Goal: Task Accomplishment & Management: Use online tool/utility

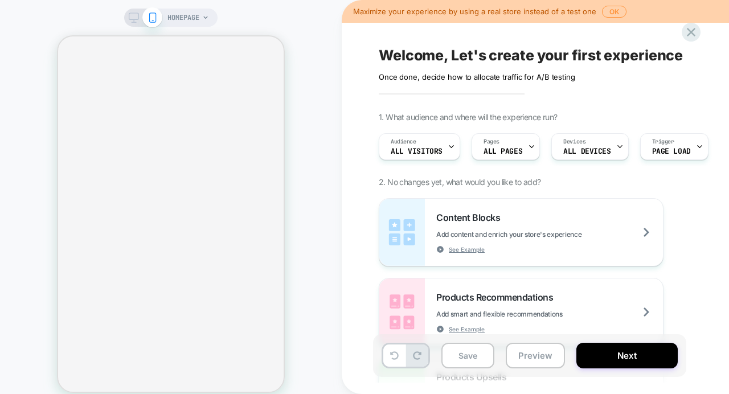
click at [609, 10] on button "OK" at bounding box center [614, 12] width 25 height 12
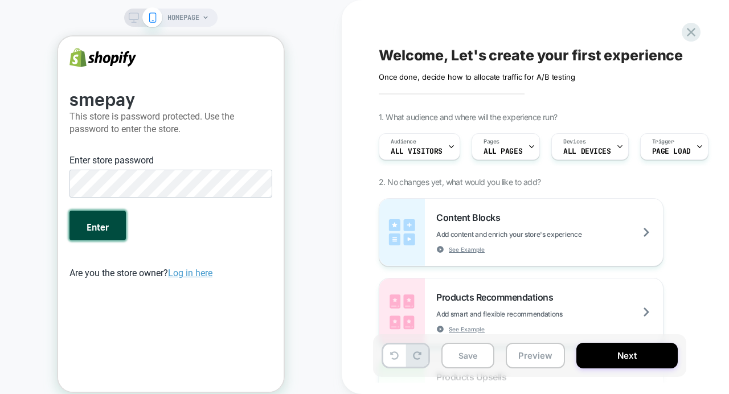
click at [100, 226] on button "Enter" at bounding box center [98, 226] width 56 height 30
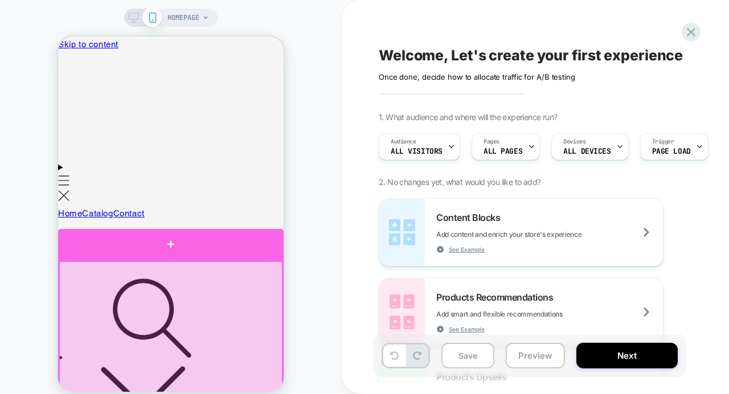
click at [170, 249] on div at bounding box center [171, 245] width 226 height 32
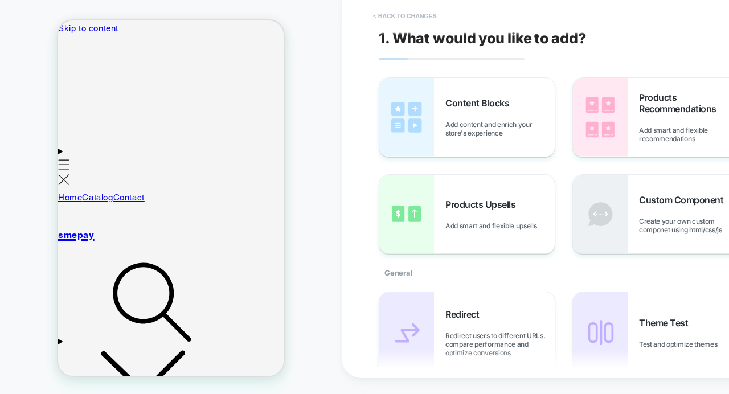
click at [0, 0] on button "< Back to changes" at bounding box center [0, 0] width 0 height 0
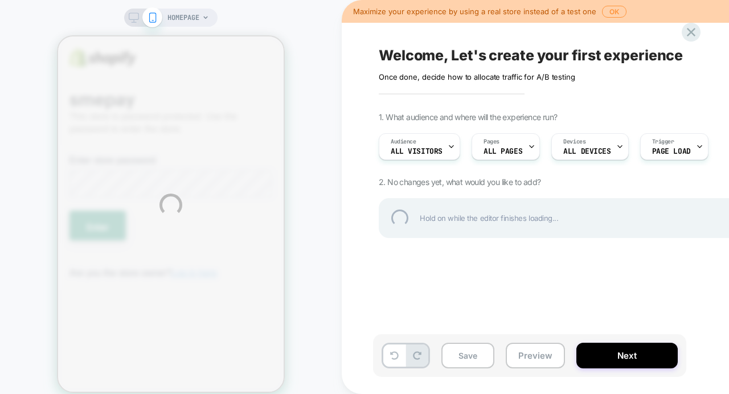
click at [611, 11] on div "HOMEPAGE Maximize your experience by using a real store instead of a test one O…" at bounding box center [364, 205] width 729 height 410
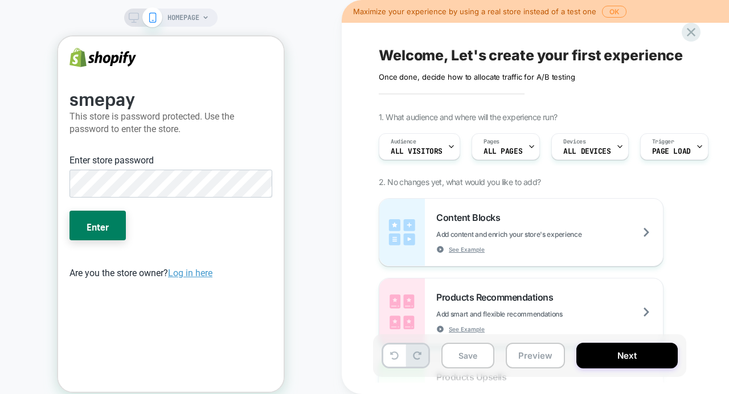
click at [611, 11] on button "OK" at bounding box center [614, 12] width 25 height 12
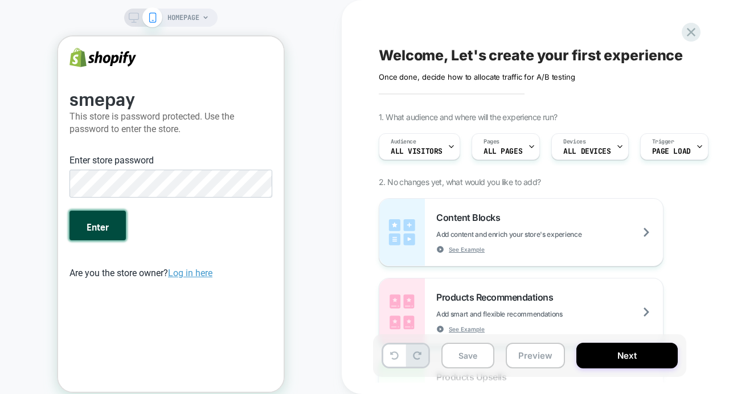
click at [112, 233] on button "Enter" at bounding box center [98, 226] width 56 height 30
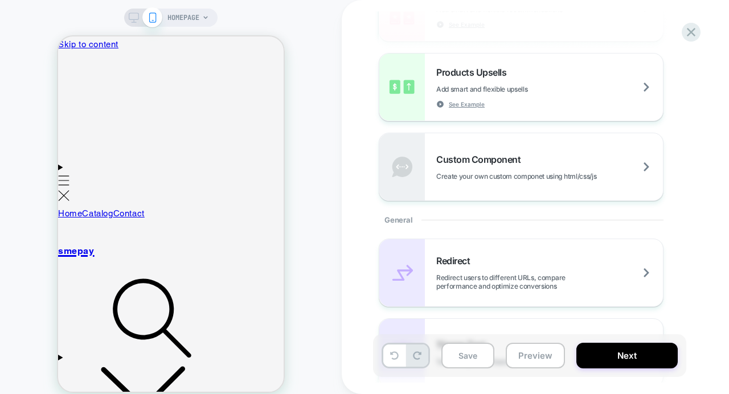
scroll to position [304, 0]
click at [324, 243] on div "HOMEPAGE" at bounding box center [171, 205] width 342 height 388
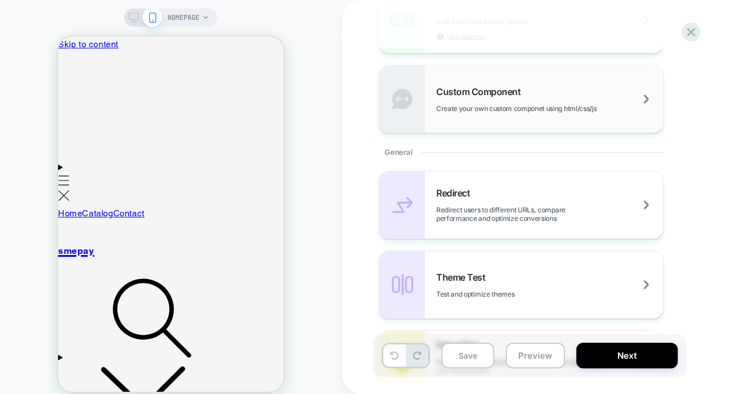
scroll to position [0, 0]
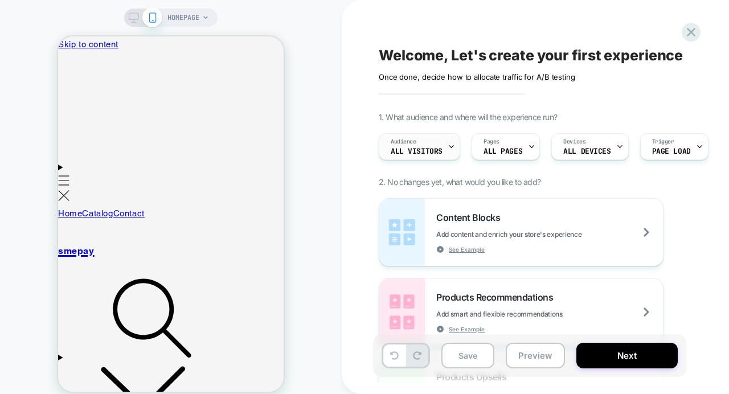
click at [180, 316] on icon at bounding box center [90, 366] width 180 height 100
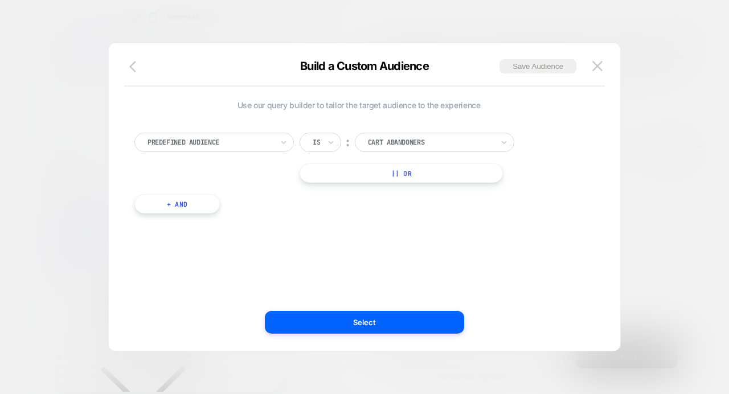
click at [132, 66] on icon "button" at bounding box center [132, 66] width 7 height 11
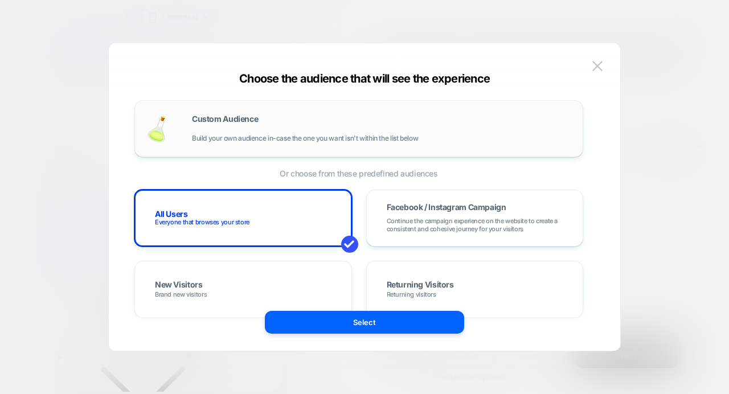
click at [259, 153] on div "Custom Audience Build your own audience in-case the one you want isn't within t…" at bounding box center [358, 128] width 449 height 57
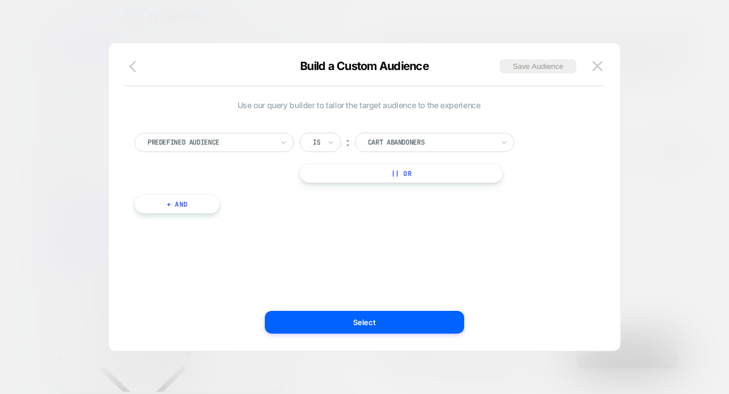
click at [132, 65] on icon "button" at bounding box center [132, 66] width 7 height 11
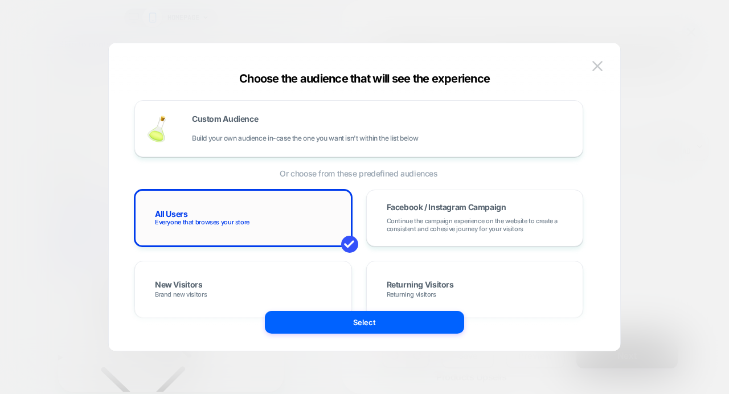
click at [222, 220] on span "Everyone that browses your store" at bounding box center [202, 222] width 95 height 8
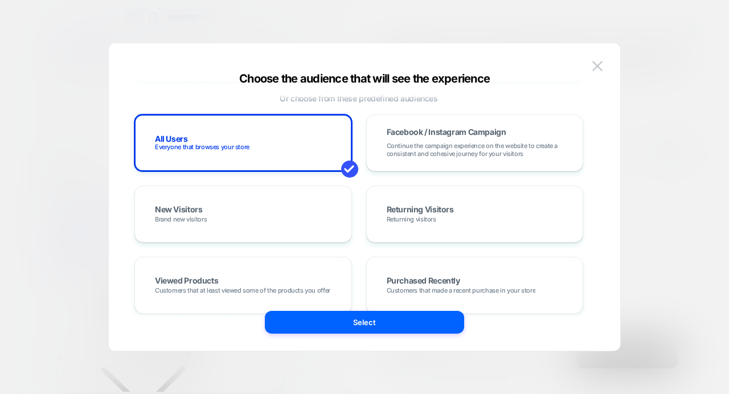
scroll to position [92, 0]
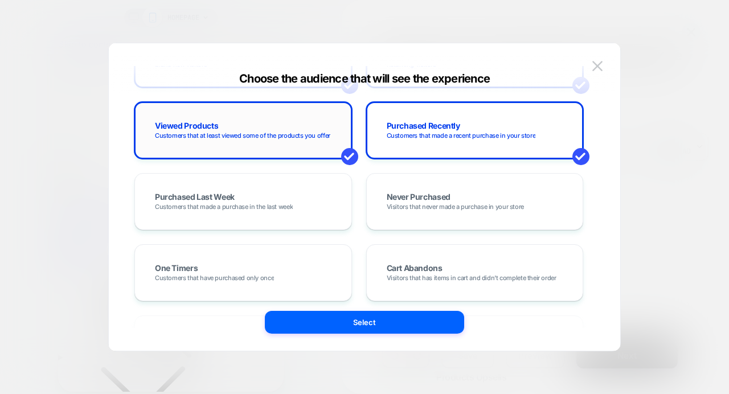
scroll to position [231, 0]
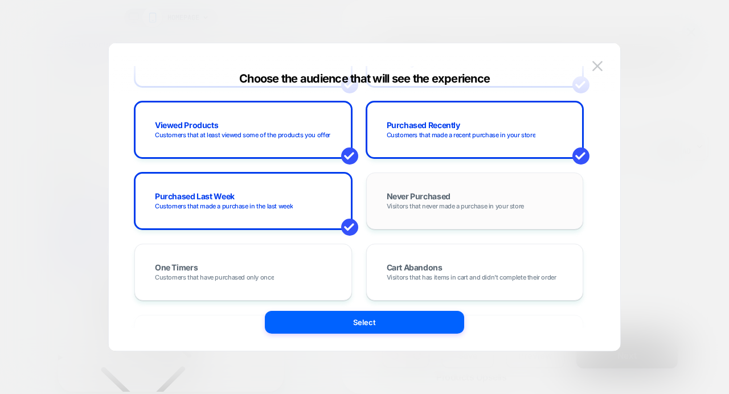
click at [454, 193] on div "Never Purchased Visitors that never made a purchase in your store" at bounding box center [475, 201] width 194 height 33
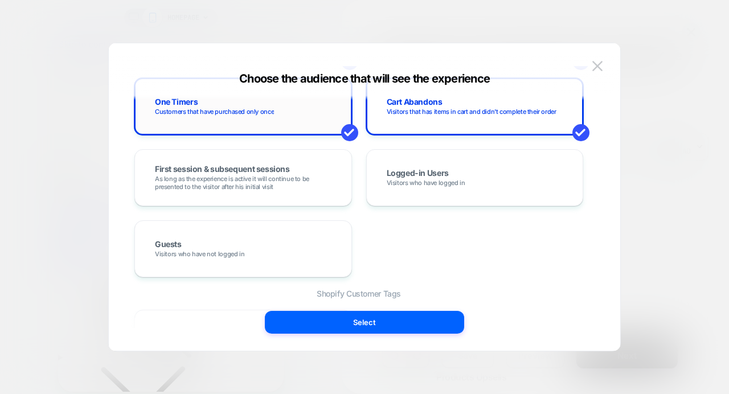
scroll to position [397, 0]
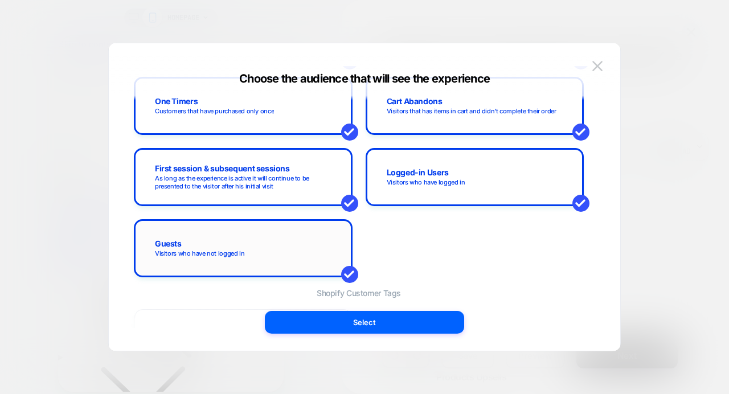
scroll to position [470, 0]
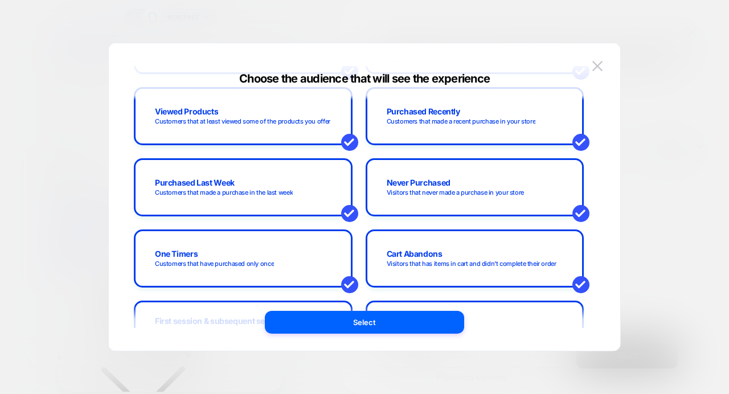
scroll to position [0, 0]
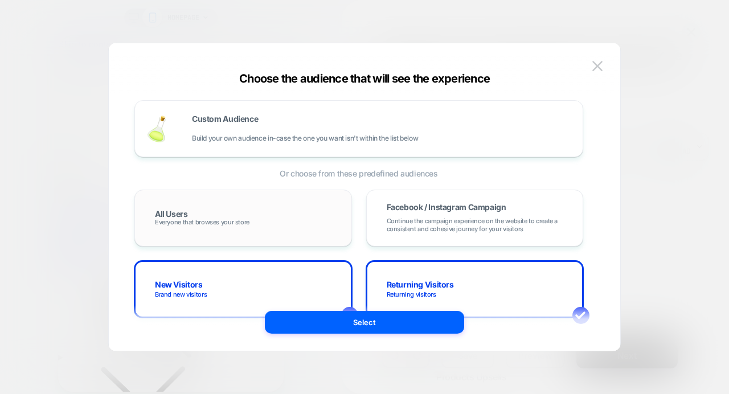
click at [275, 217] on div "All Users Everyone that browses your store" at bounding box center [243, 218] width 194 height 33
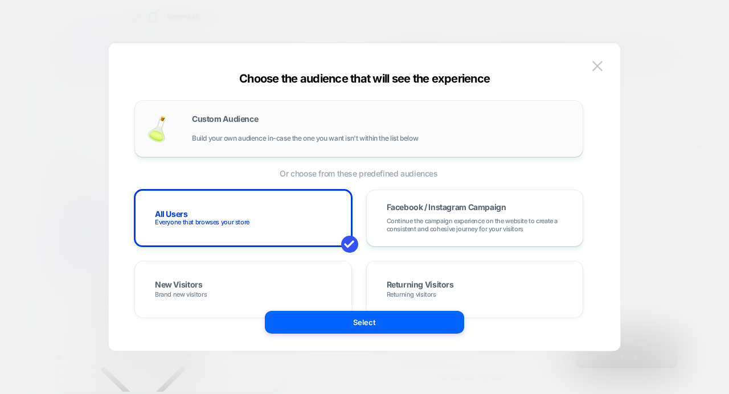
click at [273, 119] on div "Custom Audience Build your own audience in-case the one you want isn't within t…" at bounding box center [382, 128] width 380 height 27
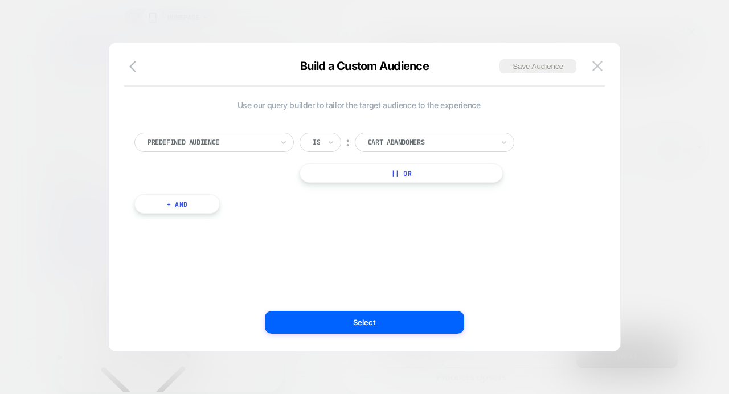
click at [251, 145] on div at bounding box center [210, 142] width 125 height 10
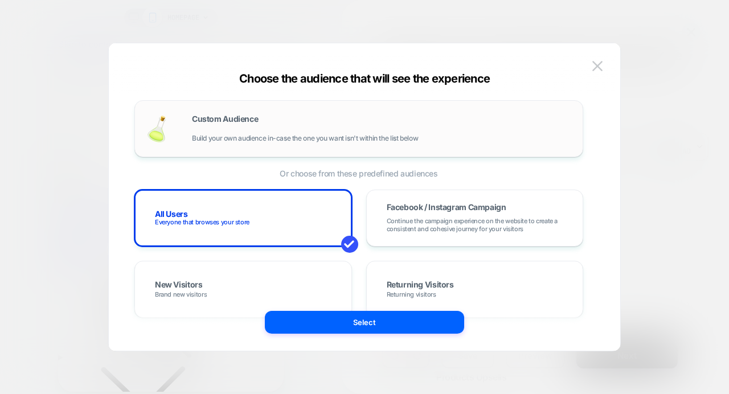
click at [248, 129] on div "Custom Audience Build your own audience in-case the one you want isn't within t…" at bounding box center [382, 128] width 380 height 27
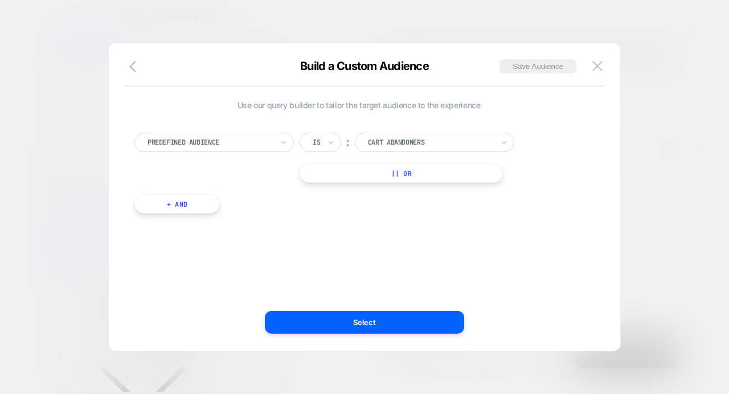
click at [182, 145] on div at bounding box center [210, 142] width 125 height 10
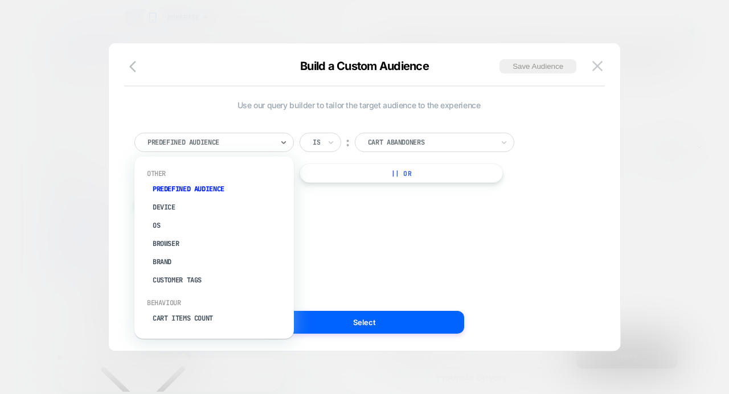
click at [182, 145] on div at bounding box center [210, 142] width 125 height 10
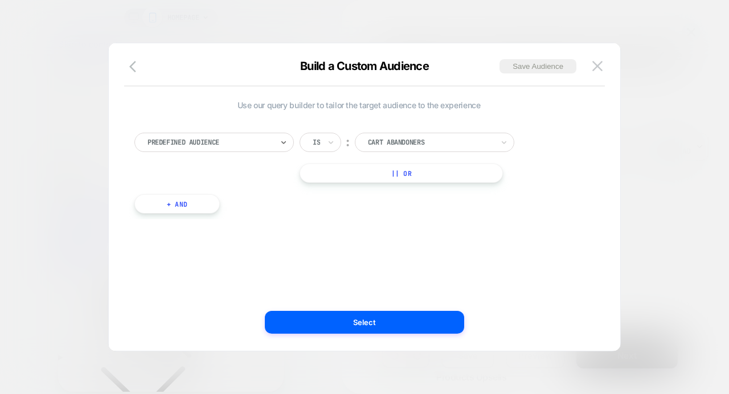
click at [195, 206] on button "+ And" at bounding box center [176, 203] width 85 height 19
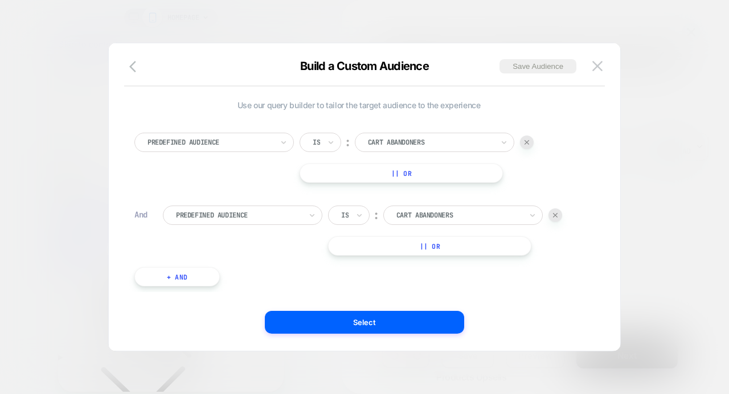
click at [390, 179] on button "|| Or" at bounding box center [401, 173] width 203 height 19
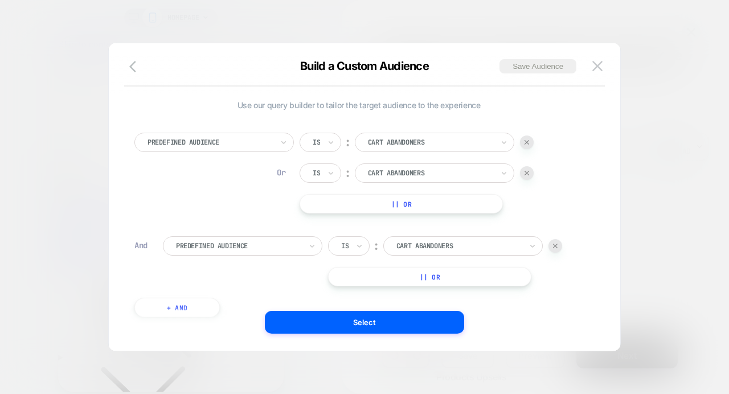
click at [374, 279] on button "|| Or" at bounding box center [429, 276] width 203 height 19
click at [225, 189] on div "Predefined Audience Is ︰ Cart Abandoners Or Is ︰ Cart Abandoners || Or" at bounding box center [358, 173] width 449 height 81
click at [223, 142] on div at bounding box center [210, 142] width 125 height 10
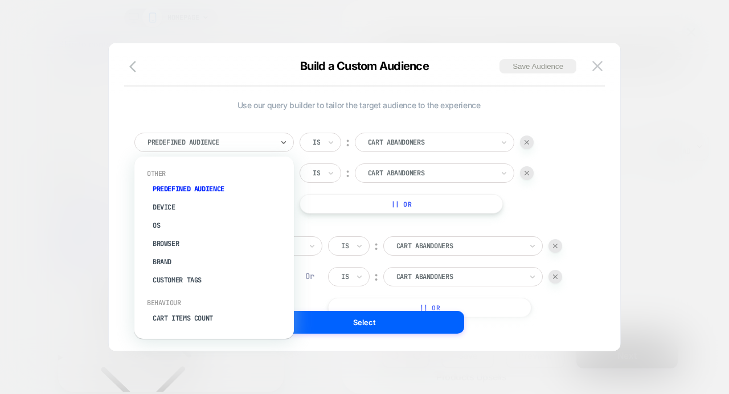
click at [227, 109] on span "Use our query builder to tailor the target audience to the experience" at bounding box center [358, 105] width 449 height 10
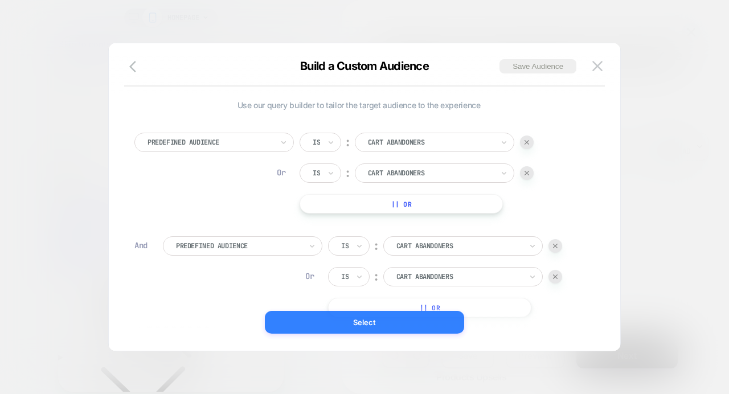
click at [320, 323] on button "Select" at bounding box center [364, 322] width 199 height 23
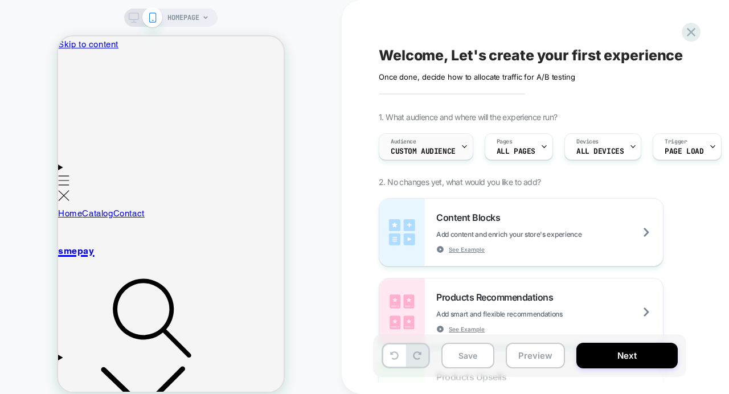
click at [433, 148] on span "Custom Audience" at bounding box center [423, 152] width 65 height 8
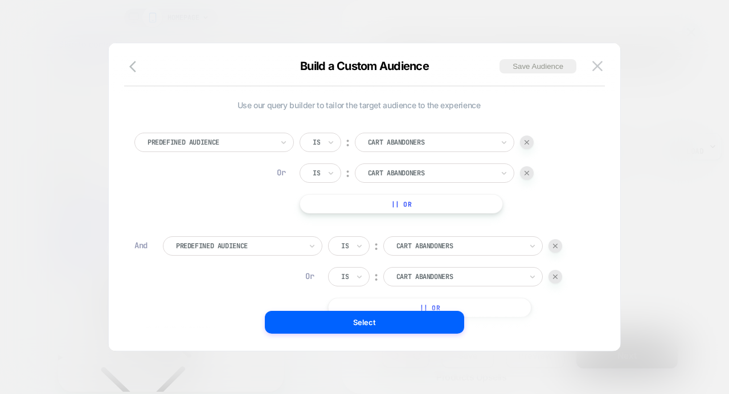
click at [231, 248] on div at bounding box center [238, 246] width 125 height 10
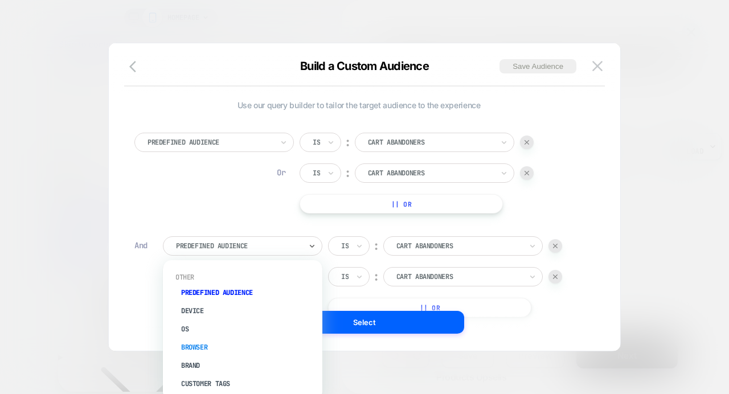
click at [215, 341] on div "Browser" at bounding box center [248, 348] width 148 height 18
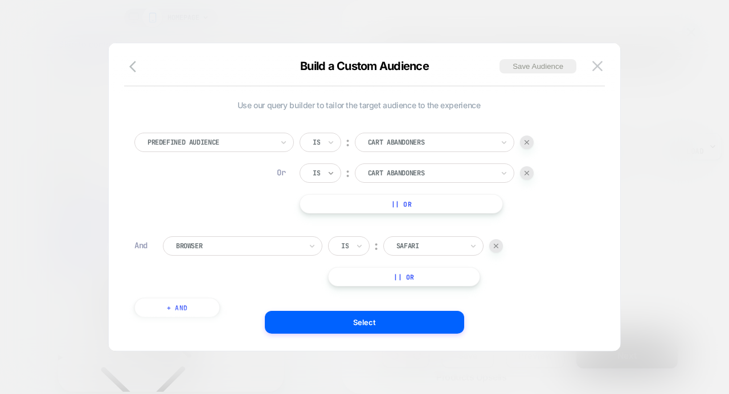
click at [335, 176] on icon at bounding box center [331, 173] width 8 height 11
click at [335, 221] on div "Is not" at bounding box center [348, 223] width 74 height 18
click at [398, 174] on div at bounding box center [445, 173] width 125 height 10
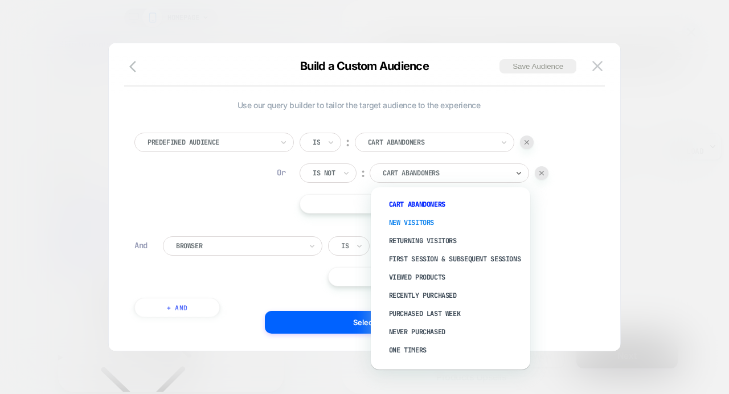
click at [407, 223] on div "New Visitors" at bounding box center [456, 223] width 148 height 18
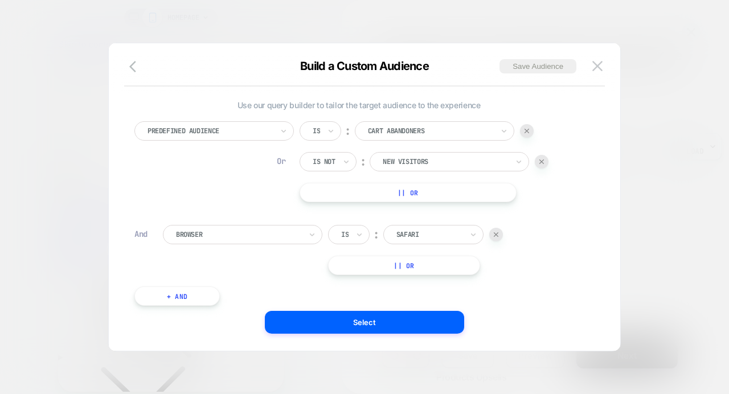
click at [214, 182] on div "Predefined Audience Is ︰ Cart Abandoners Or Is not ︰ New Visitors || Or" at bounding box center [358, 161] width 449 height 81
click at [234, 128] on div at bounding box center [210, 131] width 125 height 10
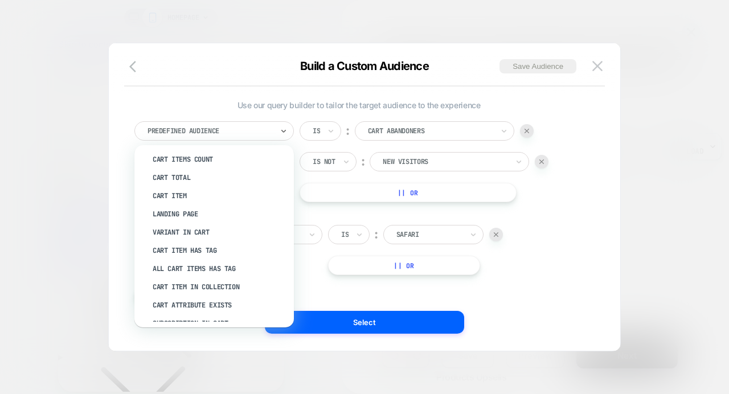
scroll to position [136, 0]
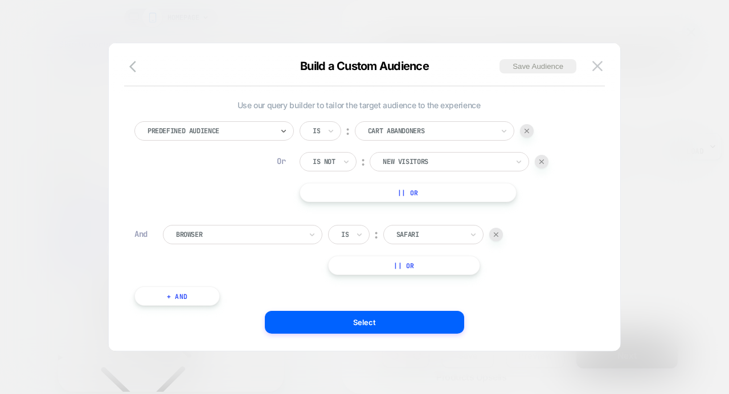
click at [215, 131] on div at bounding box center [210, 131] width 125 height 10
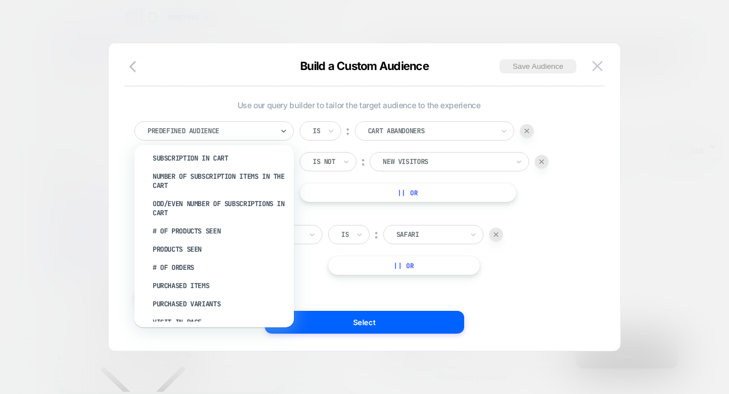
scroll to position [316, 0]
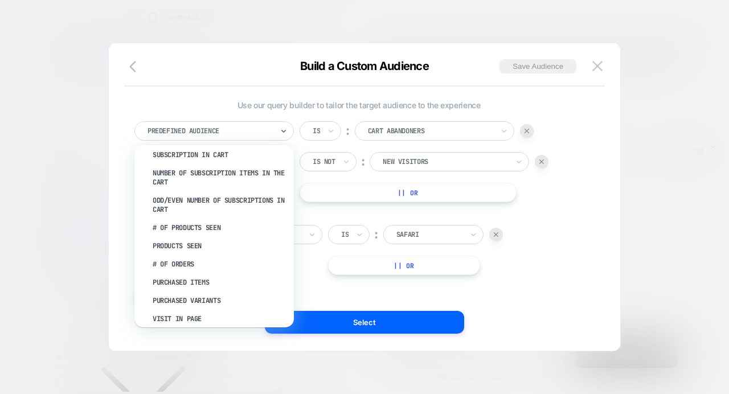
click at [391, 136] on div at bounding box center [430, 131] width 125 height 10
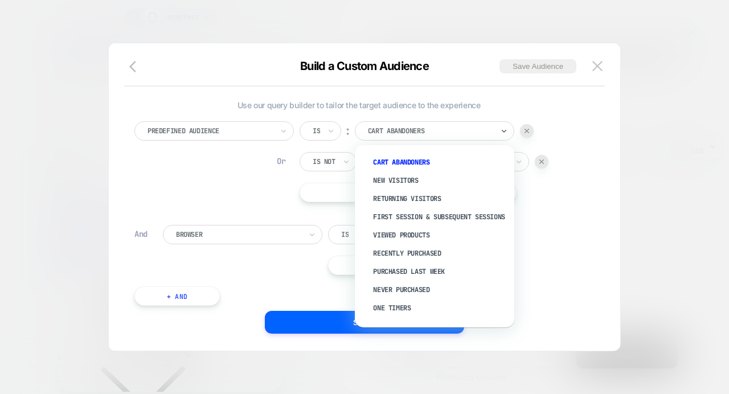
click at [232, 136] on div at bounding box center [210, 131] width 125 height 10
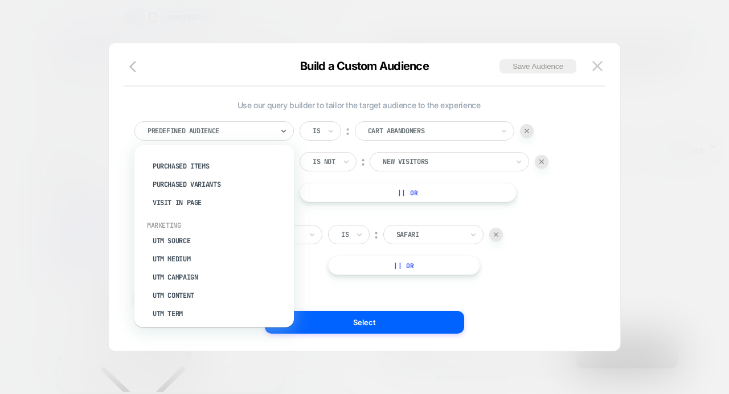
scroll to position [430, 0]
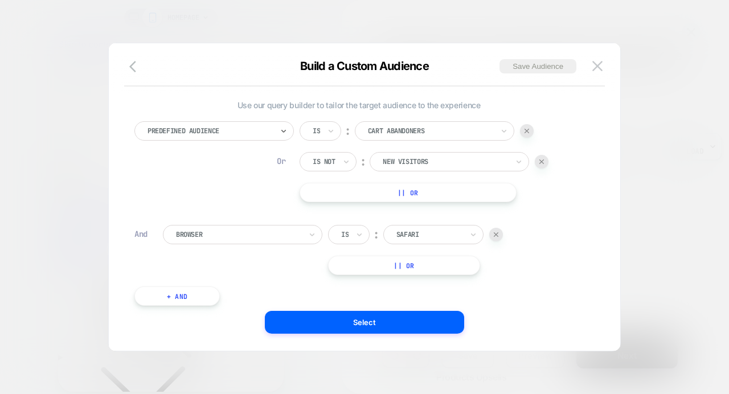
click at [254, 237] on div at bounding box center [238, 235] width 125 height 10
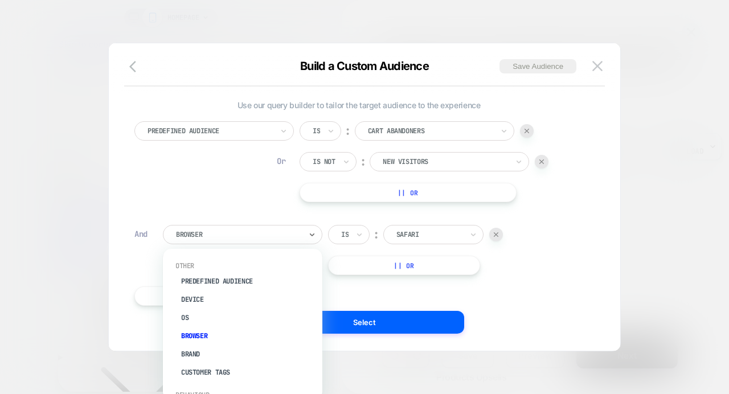
click at [254, 237] on div at bounding box center [238, 235] width 125 height 10
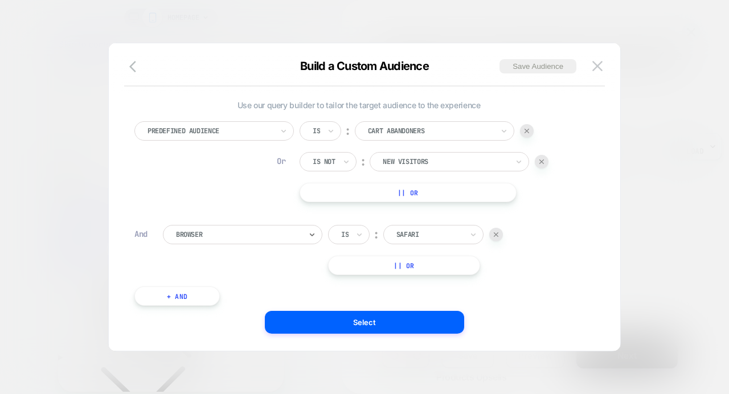
click at [222, 135] on div at bounding box center [210, 131] width 125 height 10
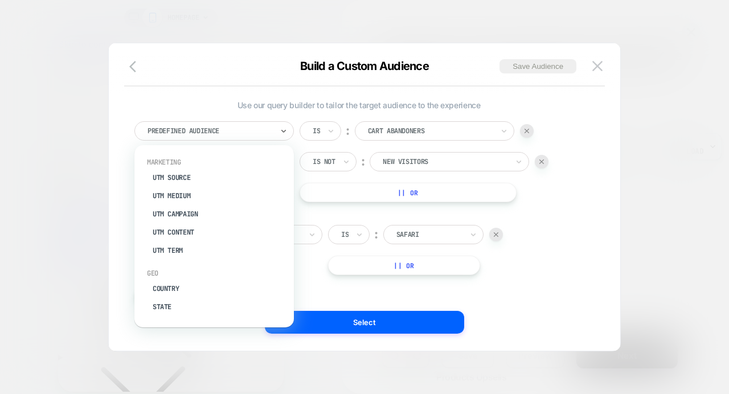
scroll to position [0, 0]
click at [211, 103] on span "Use our query builder to tailor the target audience to the experience" at bounding box center [358, 105] width 449 height 10
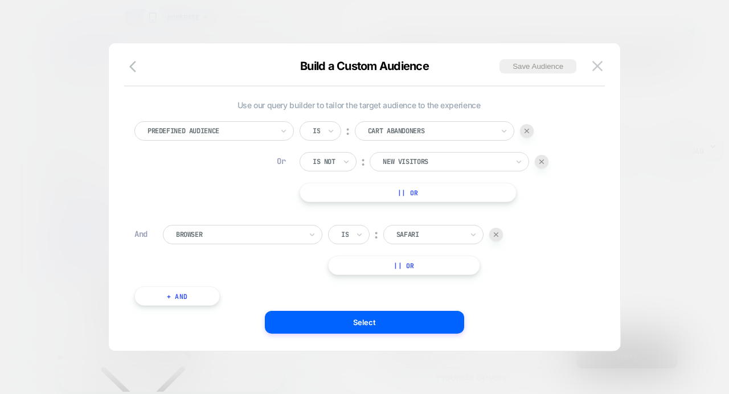
click at [169, 298] on button "+ And" at bounding box center [176, 296] width 85 height 19
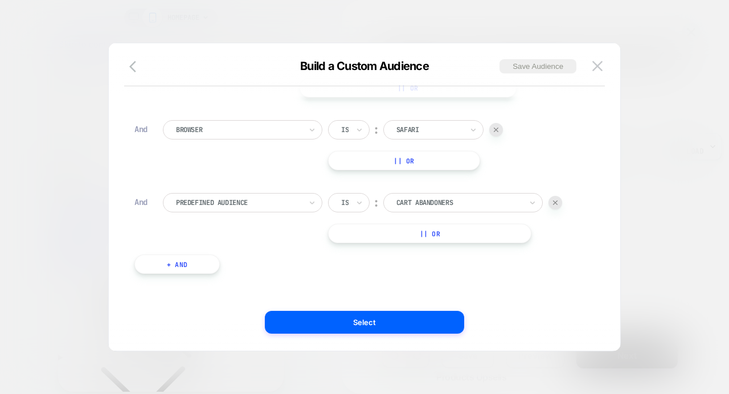
scroll to position [108, 0]
click at [200, 203] on div at bounding box center [238, 200] width 125 height 10
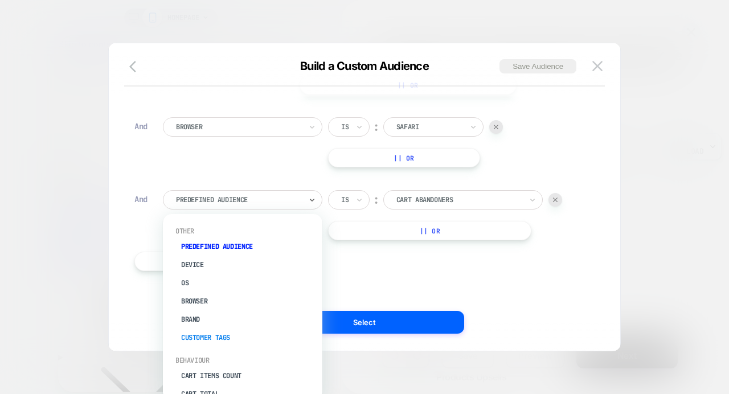
scroll to position [11, 0]
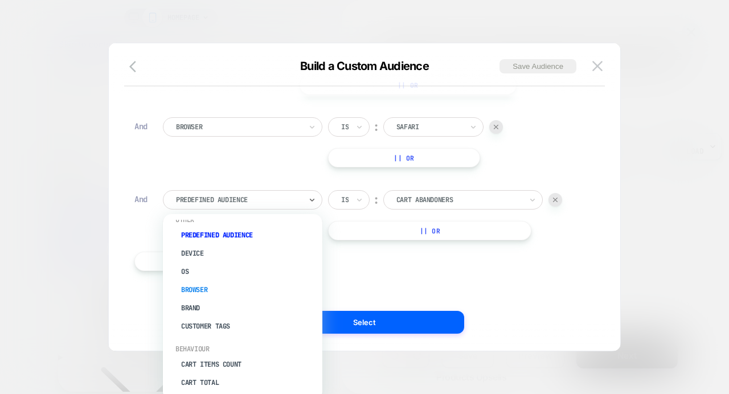
click at [205, 292] on div "Browser" at bounding box center [248, 290] width 148 height 18
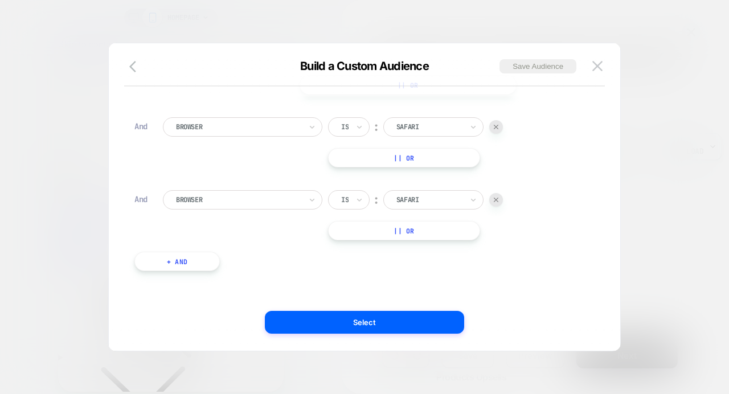
click at [195, 205] on div at bounding box center [238, 200] width 125 height 10
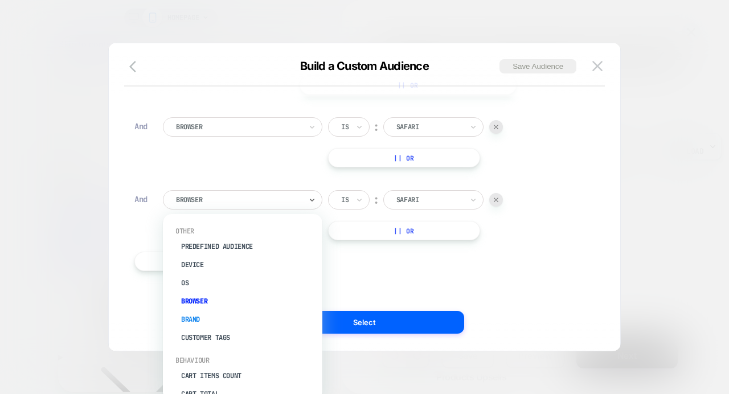
click at [198, 323] on div "Brand" at bounding box center [248, 320] width 148 height 18
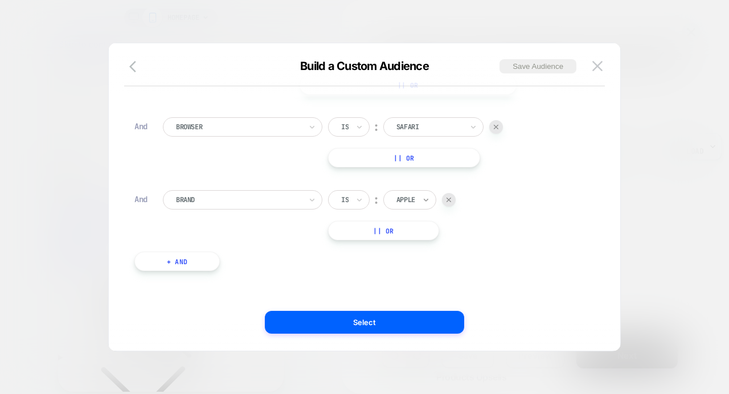
click at [422, 203] on icon at bounding box center [426, 199] width 8 height 11
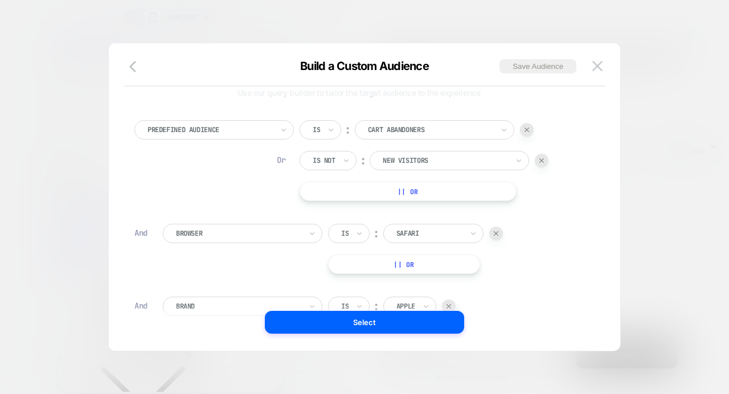
scroll to position [0, 0]
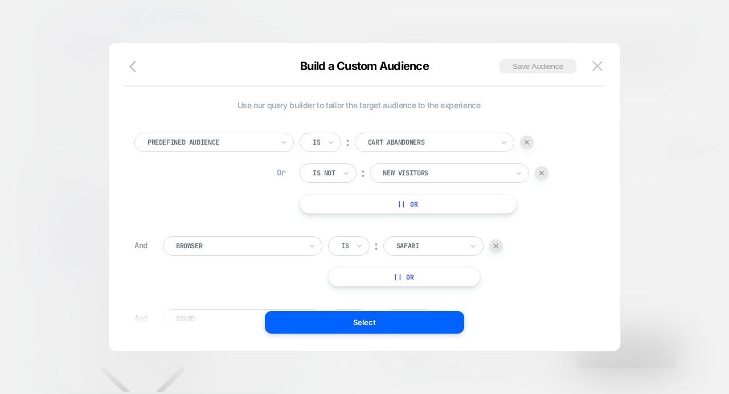
drag, startPoint x: 273, startPoint y: 229, endPoint x: 272, endPoint y: 67, distance: 161.8
click at [272, 67] on div "Build a Custom Audience Save Audience Use our query builder to tailor the targe…" at bounding box center [365, 203] width 512 height 296
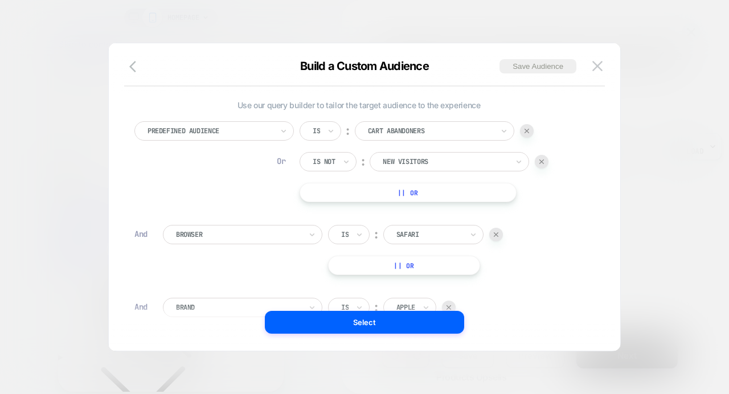
scroll to position [108, 0]
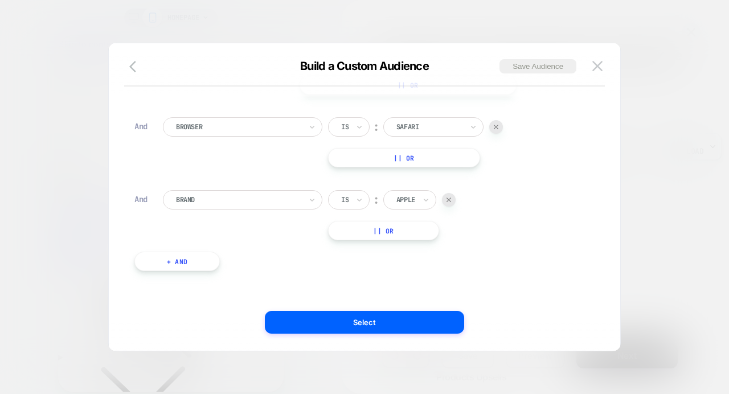
click at [182, 197] on div at bounding box center [238, 200] width 125 height 10
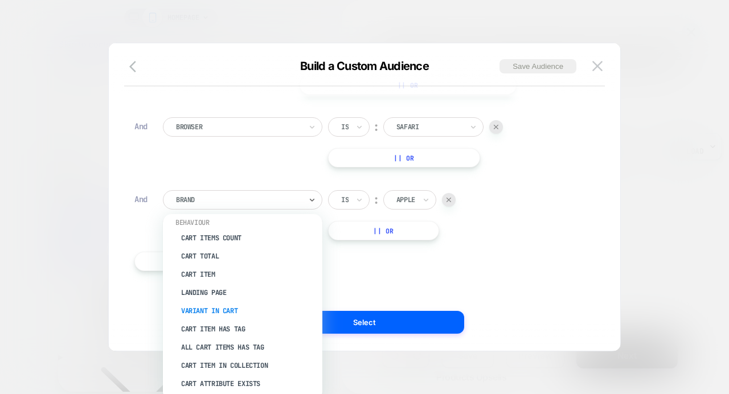
scroll to position [216, 0]
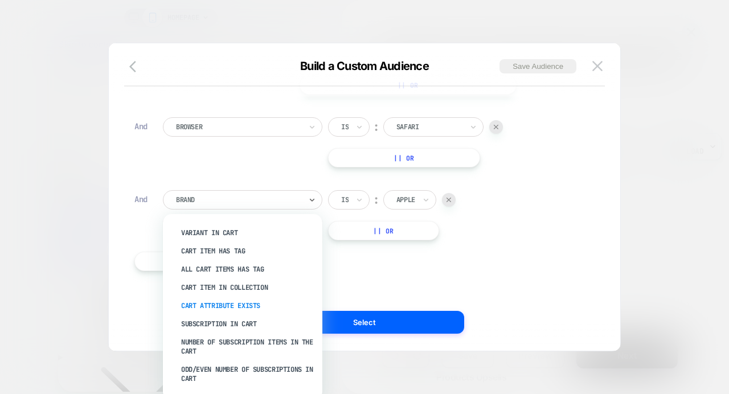
click at [195, 304] on div "Cart Attribute Exists" at bounding box center [248, 306] width 148 height 18
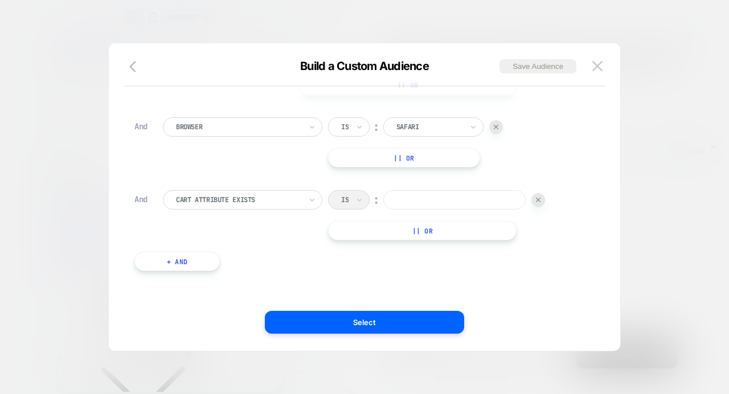
click at [356, 199] on div "Is ︰" at bounding box center [436, 199] width 217 height 19
click at [414, 197] on input at bounding box center [455, 199] width 142 height 19
click at [281, 202] on div at bounding box center [238, 200] width 125 height 10
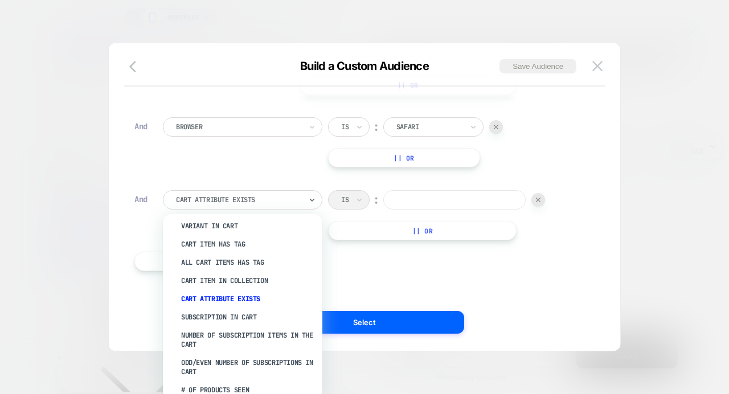
scroll to position [529, 0]
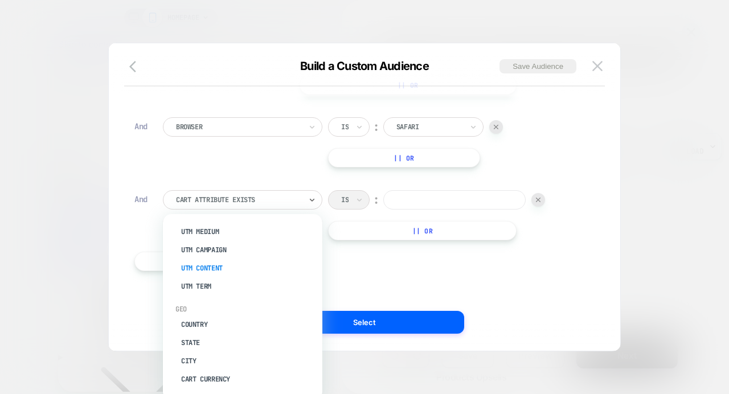
click at [199, 268] on div "UTM Content" at bounding box center [248, 268] width 148 height 18
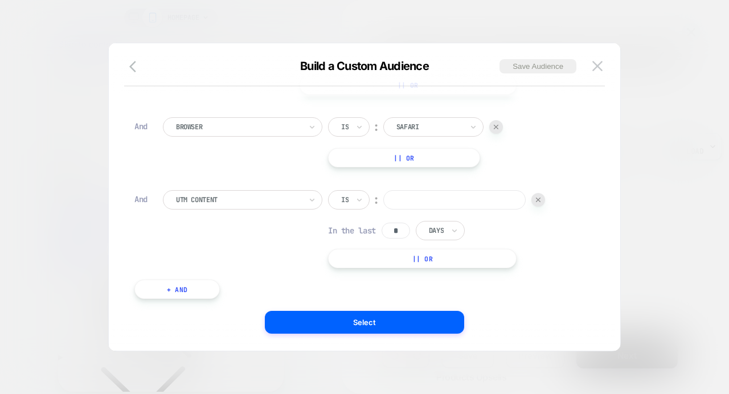
click at [209, 202] on div at bounding box center [238, 200] width 125 height 10
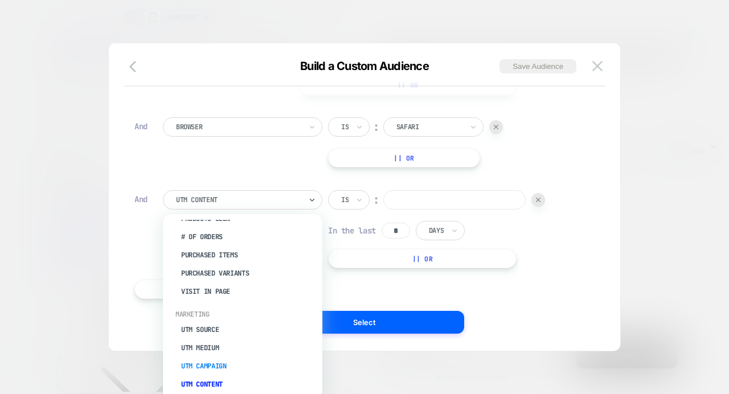
scroll to position [0, 0]
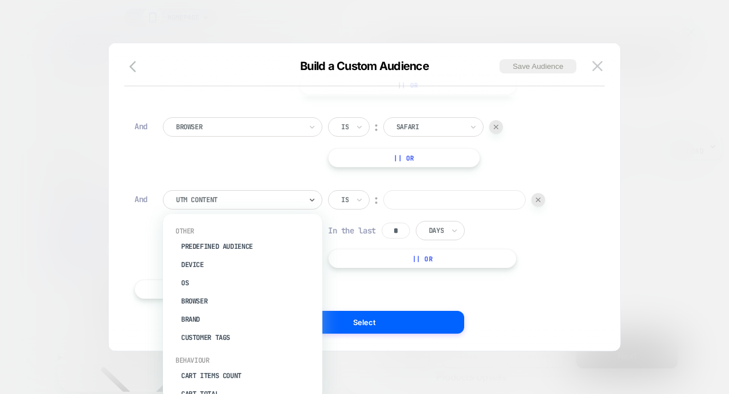
click at [207, 160] on div "Browser Is ︰ Safari || Or" at bounding box center [373, 142] width 421 height 50
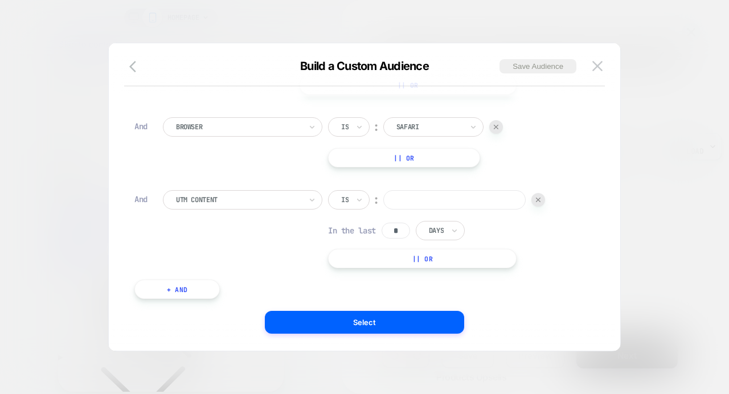
click at [219, 199] on div at bounding box center [238, 200] width 125 height 10
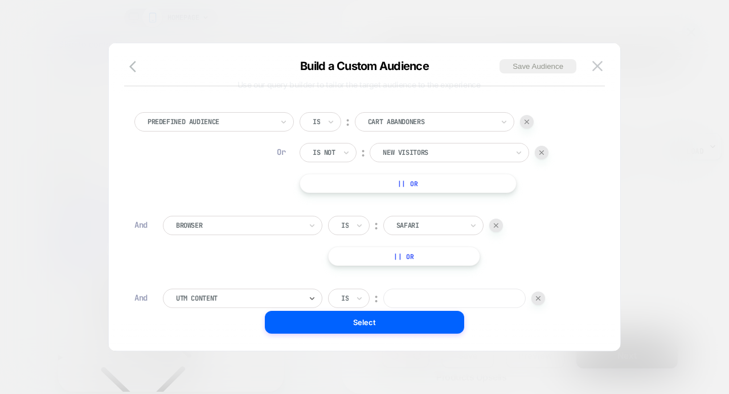
scroll to position [11, 0]
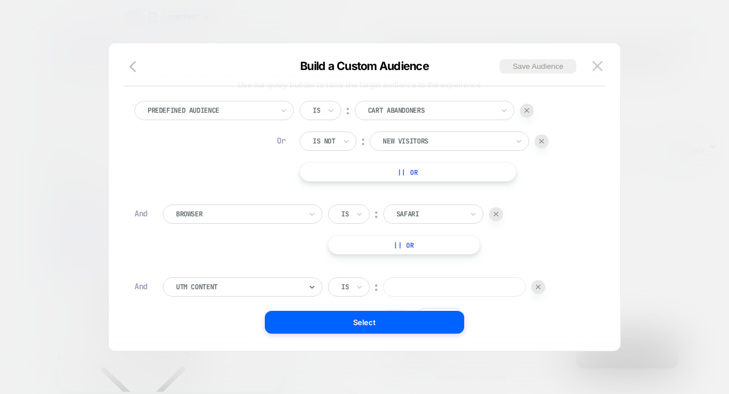
click at [81, 170] on div at bounding box center [364, 197] width 729 height 394
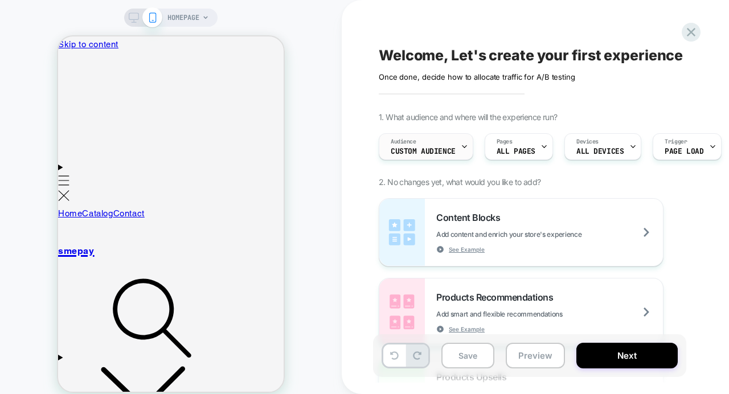
click at [451, 152] on span "Custom Audience" at bounding box center [423, 152] width 65 height 8
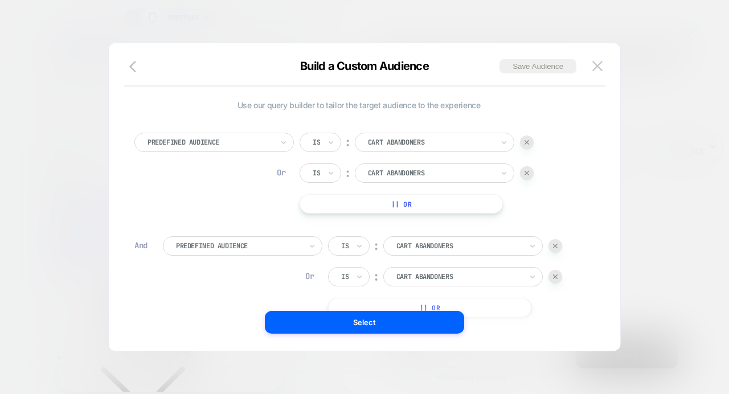
click at [401, 140] on div at bounding box center [430, 142] width 125 height 10
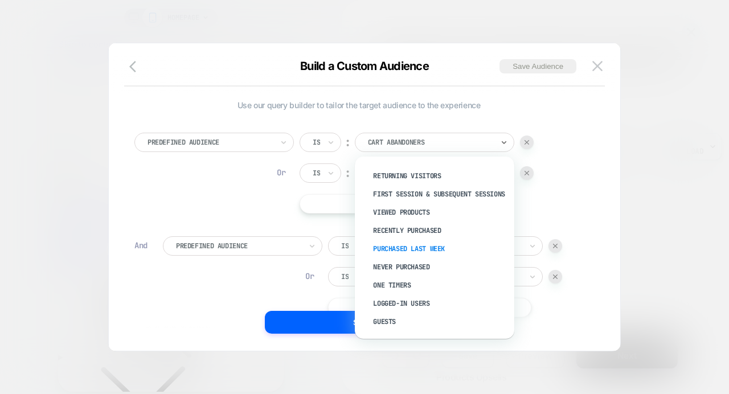
scroll to position [0, 0]
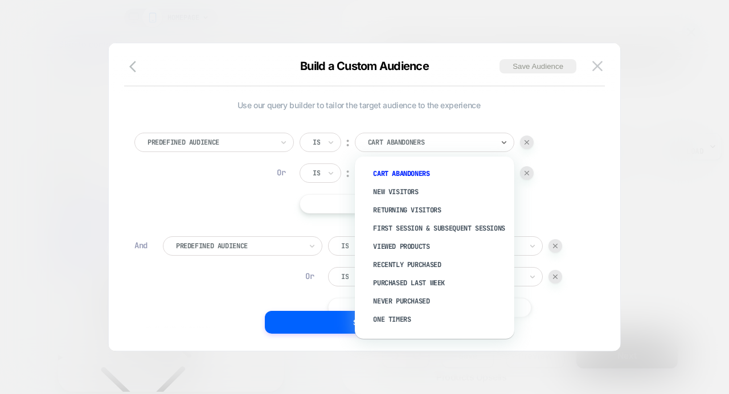
click at [227, 172] on div "Predefined Audience Is ︰ option Returning Visitors focused, 3 of 11. 11 results…" at bounding box center [358, 173] width 449 height 81
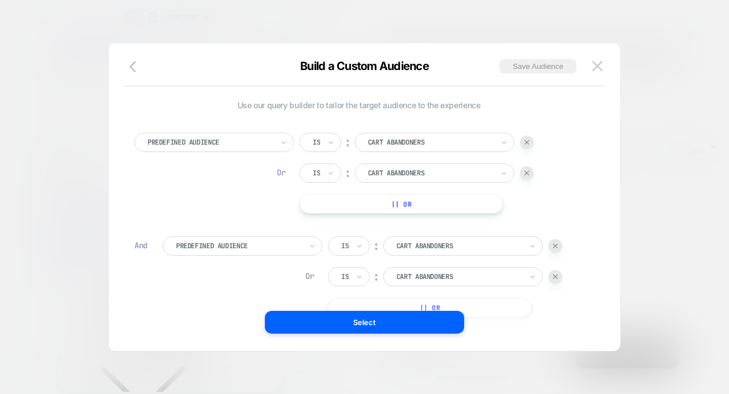
click at [381, 171] on div at bounding box center [430, 173] width 125 height 10
click at [246, 139] on div at bounding box center [210, 142] width 125 height 10
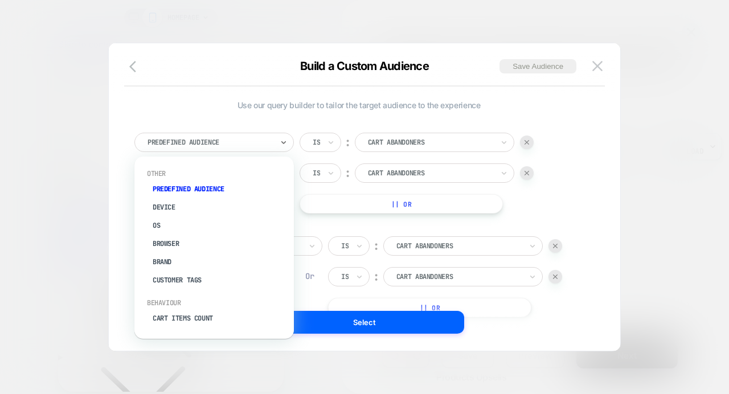
click at [246, 139] on div at bounding box center [210, 142] width 125 height 10
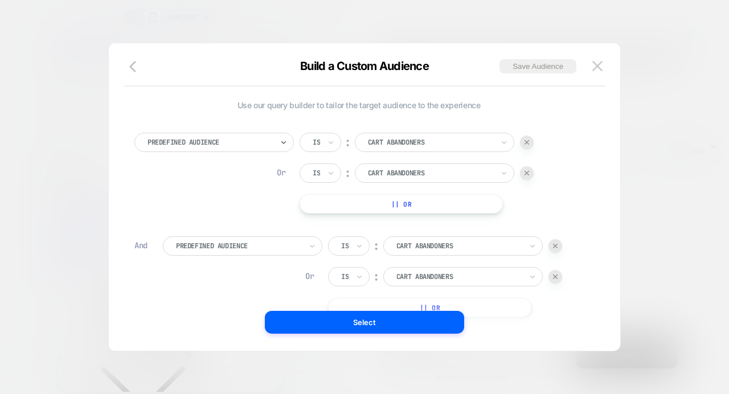
click at [399, 173] on div at bounding box center [430, 173] width 125 height 10
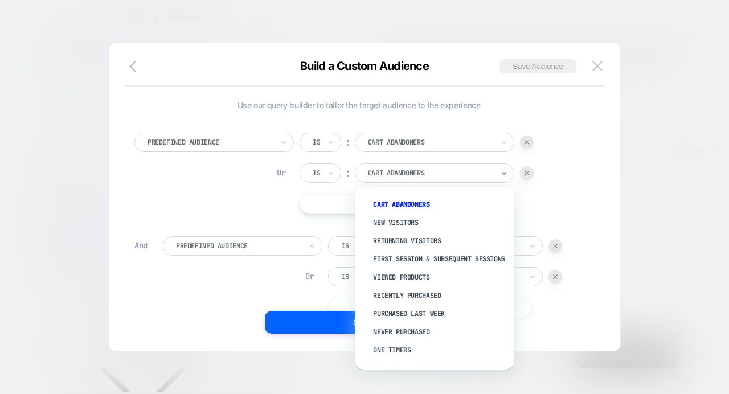
click at [221, 199] on div "Predefined Audience Is ︰ Cart Abandoners Or Is ︰ option Viewed Products focused…" at bounding box center [358, 173] width 449 height 81
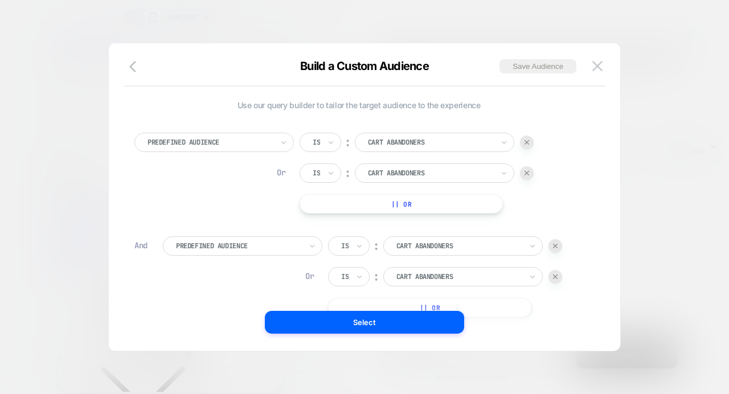
scroll to position [11, 0]
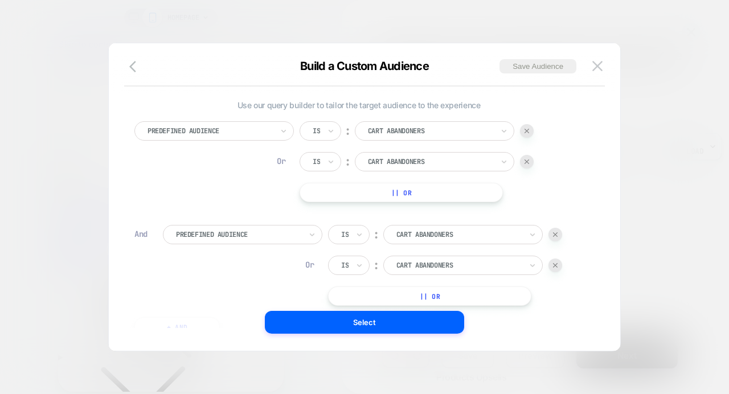
click at [226, 234] on div at bounding box center [238, 235] width 125 height 10
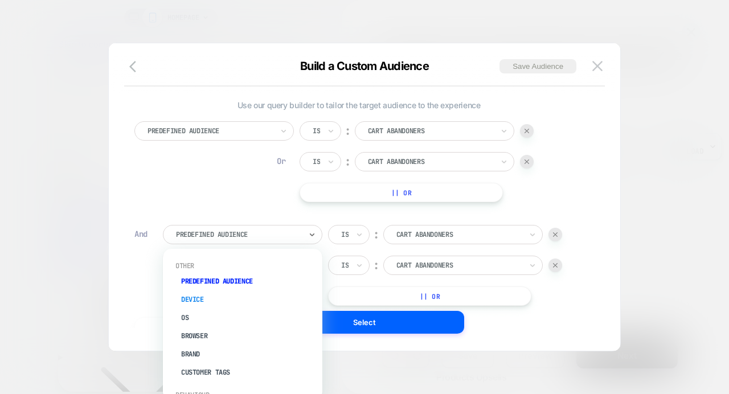
click at [205, 296] on div "Device" at bounding box center [248, 300] width 148 height 18
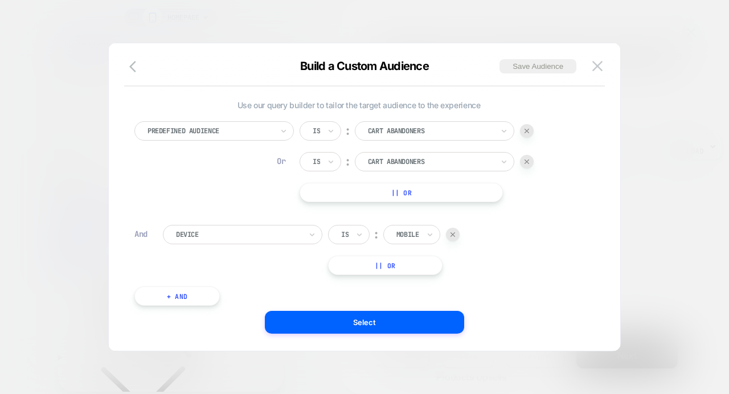
click at [422, 241] on div "Mobile" at bounding box center [412, 234] width 57 height 19
click at [242, 244] on div "Device" at bounding box center [243, 234] width 160 height 19
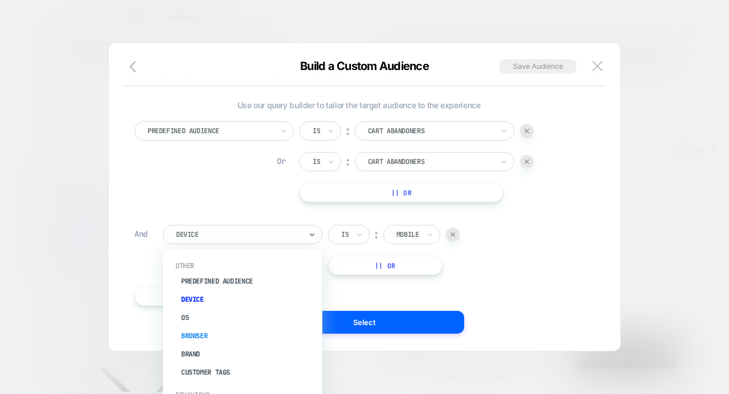
click at [211, 335] on div "Browser" at bounding box center [248, 336] width 148 height 18
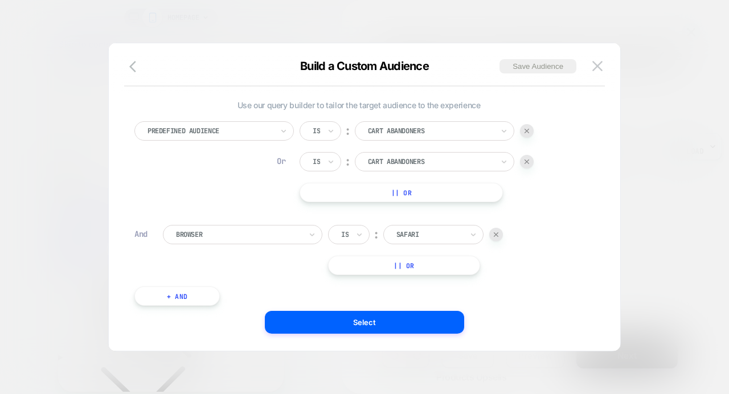
click at [233, 234] on div at bounding box center [238, 235] width 125 height 10
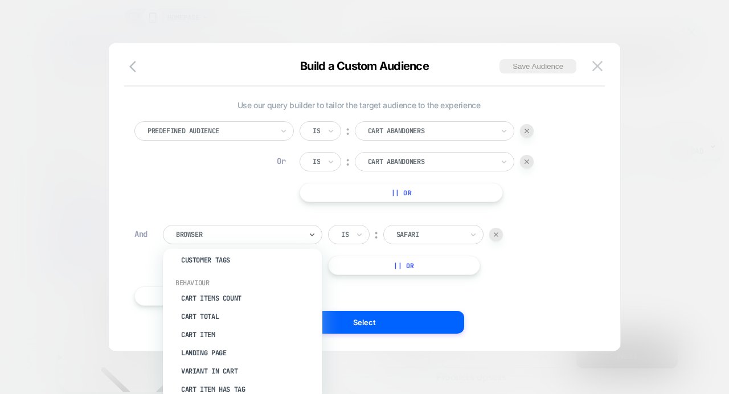
scroll to position [127, 0]
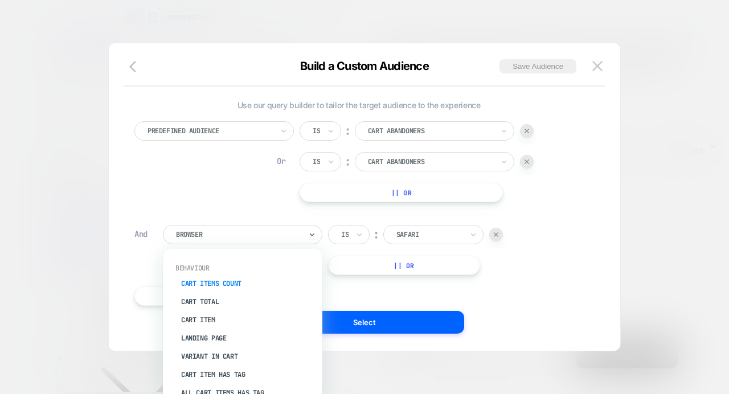
click at [212, 282] on div "Cart Items Count" at bounding box center [248, 284] width 148 height 18
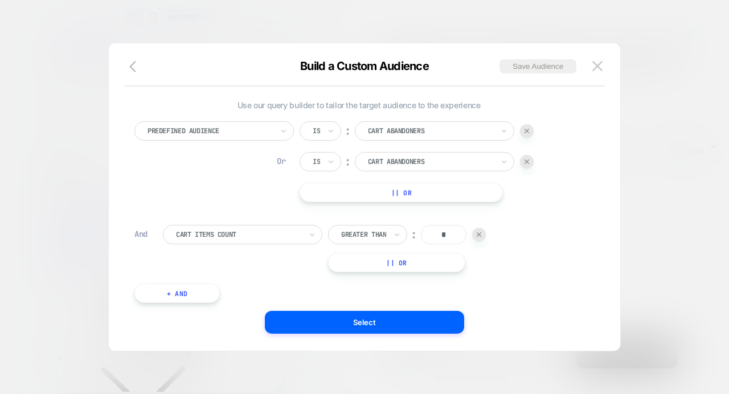
click at [229, 186] on div "Predefined Audience Is ︰ Cart Abandoners Or Is ︰ Cart Abandoners || Or" at bounding box center [358, 161] width 449 height 81
click at [350, 234] on div at bounding box center [363, 235] width 45 height 10
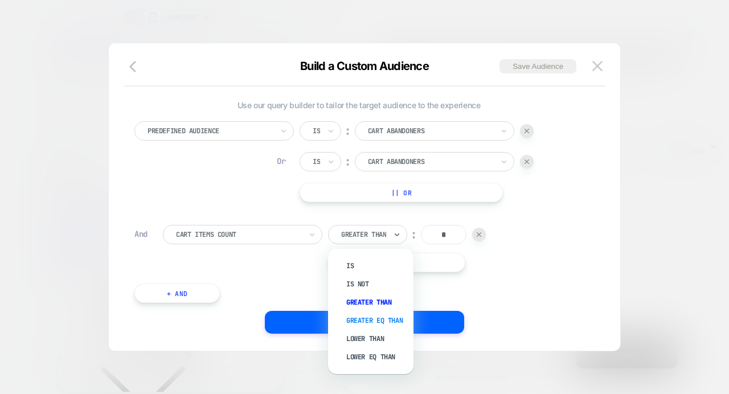
click at [357, 316] on div "Greater Eq Than" at bounding box center [377, 321] width 74 height 18
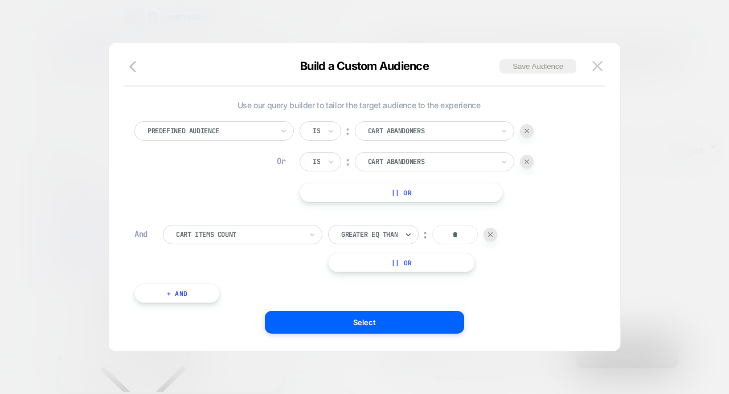
click at [363, 236] on div at bounding box center [369, 235] width 56 height 10
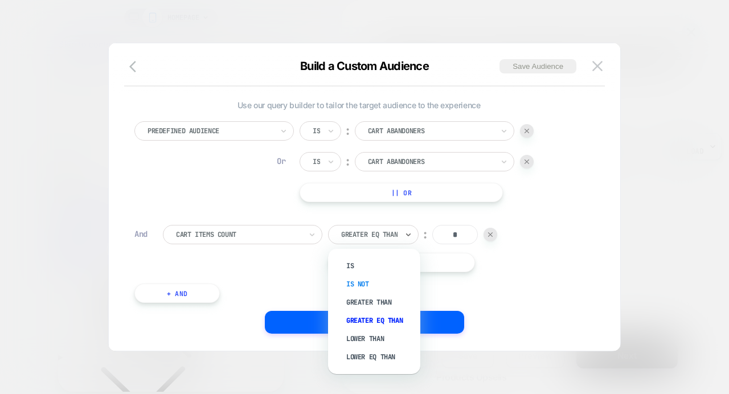
click at [364, 287] on div "Is not" at bounding box center [380, 284] width 81 height 18
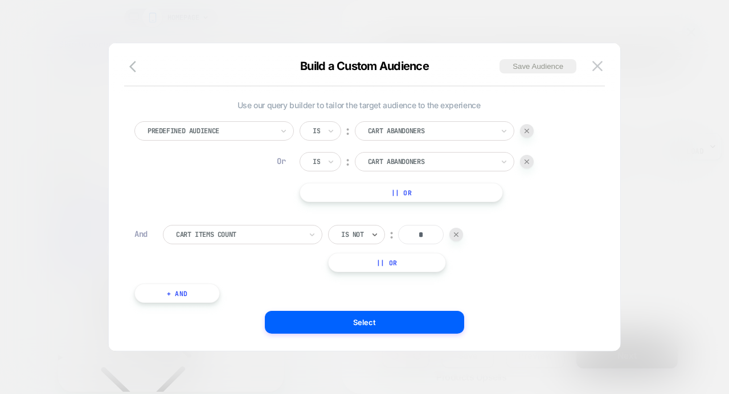
click at [352, 238] on div at bounding box center [352, 235] width 23 height 10
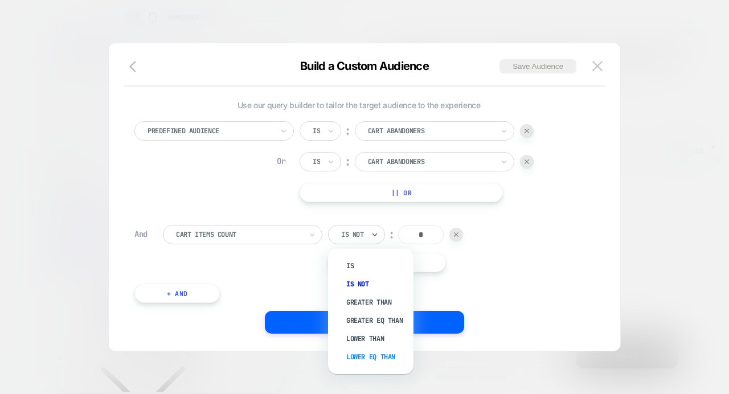
click at [358, 354] on div "Lower Eq Than" at bounding box center [377, 357] width 74 height 18
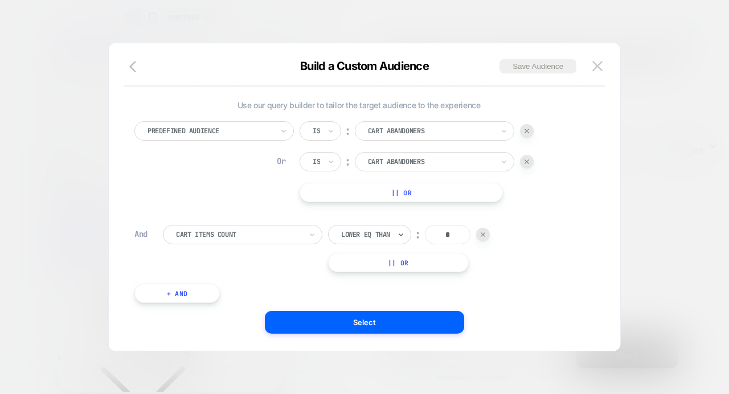
click at [278, 275] on div "Predefined Audience Is ︰ Cart Abandoners Or Is ︰ Cart Abandoners || Or And Cart…" at bounding box center [359, 218] width 460 height 205
click at [366, 263] on button "|| Or" at bounding box center [398, 262] width 141 height 19
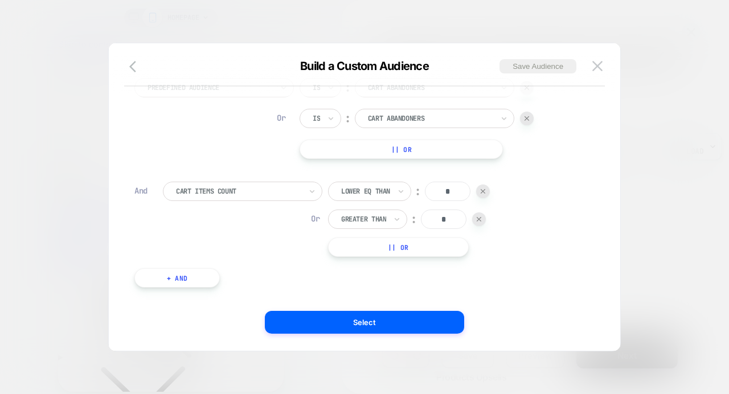
scroll to position [45, 0]
click at [316, 215] on div "Or" at bounding box center [315, 217] width 9 height 10
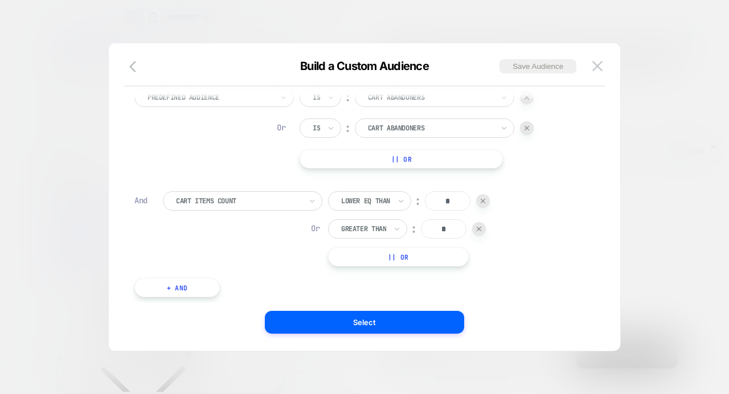
scroll to position [0, 0]
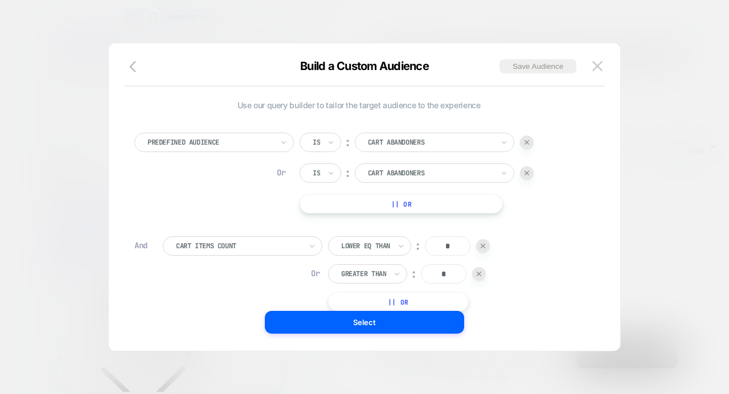
click at [316, 68] on span "Build a Custom Audience" at bounding box center [364, 66] width 129 height 14
click at [388, 145] on div at bounding box center [430, 142] width 125 height 10
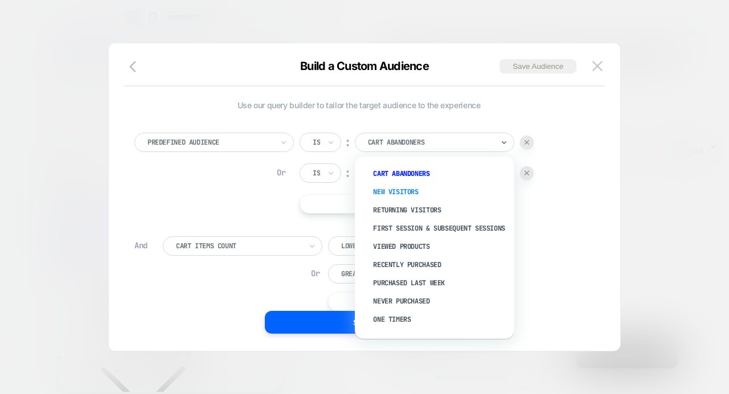
click at [388, 189] on div "New Visitors" at bounding box center [440, 192] width 148 height 18
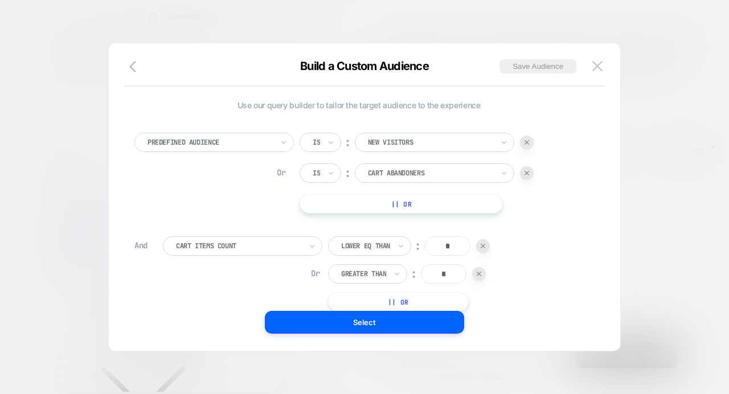
click at [392, 177] on div at bounding box center [430, 173] width 125 height 10
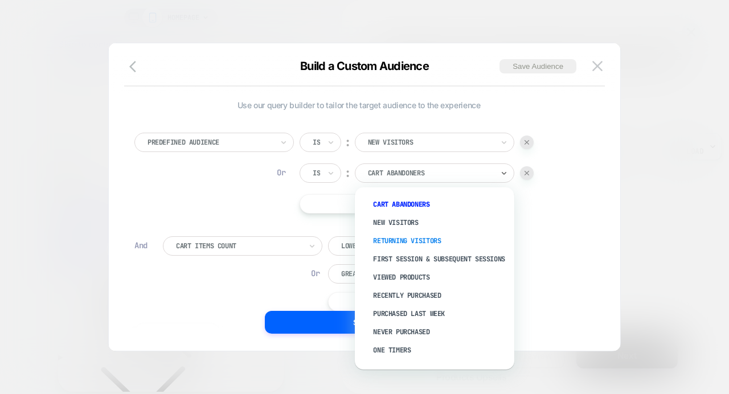
click at [392, 238] on div "Returning Visitors" at bounding box center [440, 241] width 148 height 18
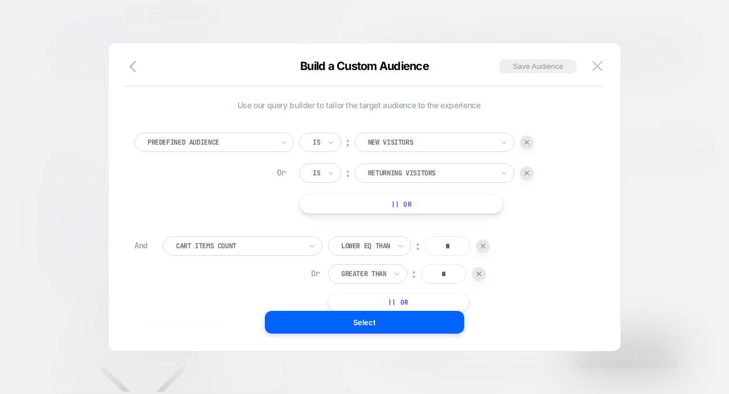
click at [237, 145] on div at bounding box center [210, 142] width 125 height 10
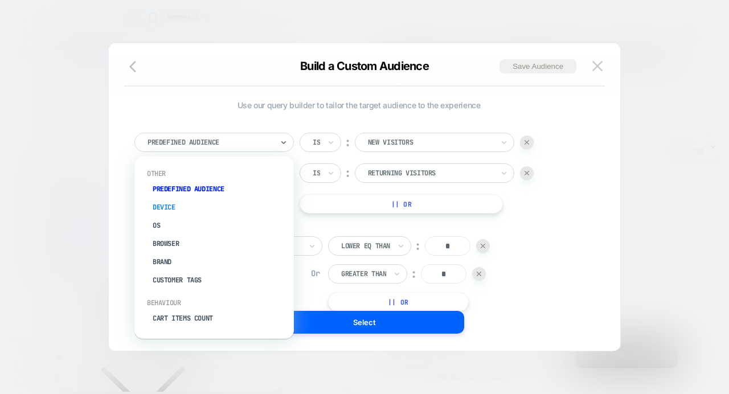
click at [168, 206] on div "Device" at bounding box center [220, 207] width 148 height 18
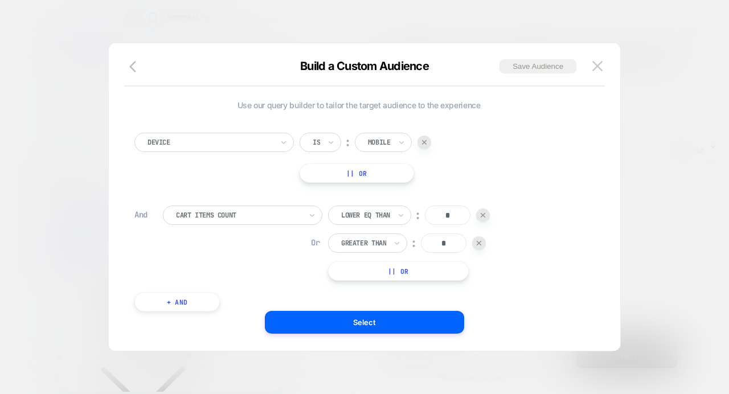
click at [181, 138] on div at bounding box center [210, 142] width 125 height 10
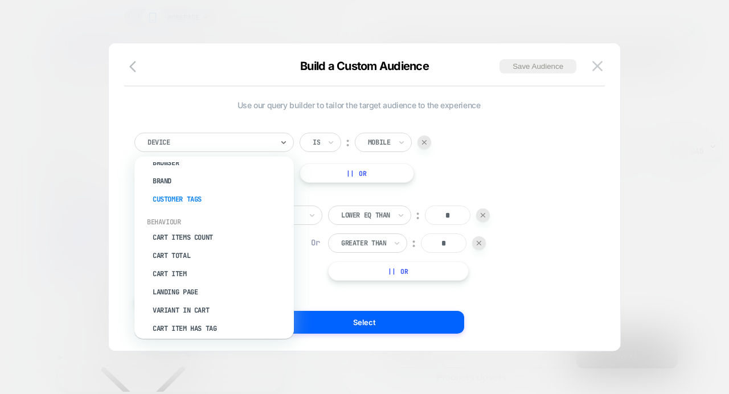
scroll to position [144, 0]
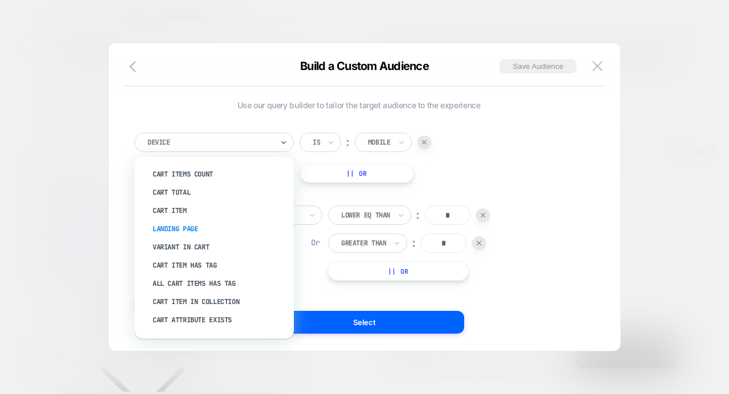
click at [176, 226] on div "Landing Page" at bounding box center [220, 229] width 148 height 18
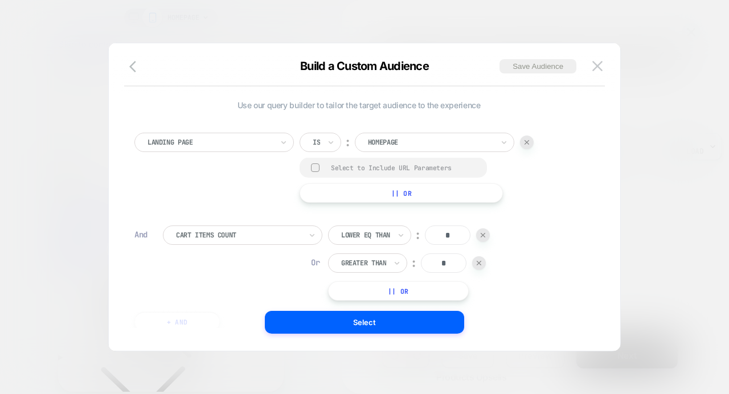
click at [211, 147] on div at bounding box center [210, 142] width 125 height 10
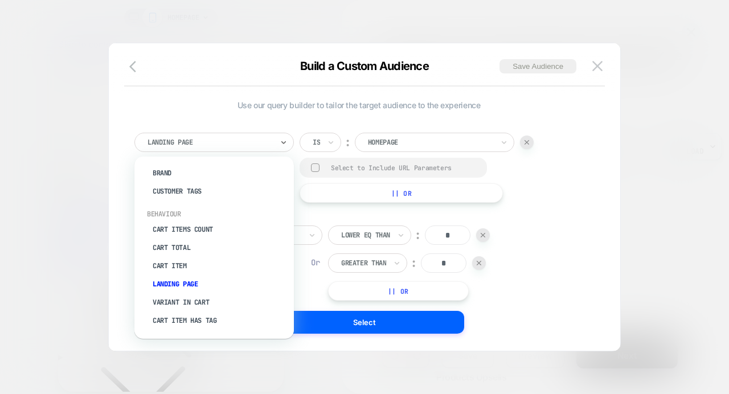
scroll to position [91, 0]
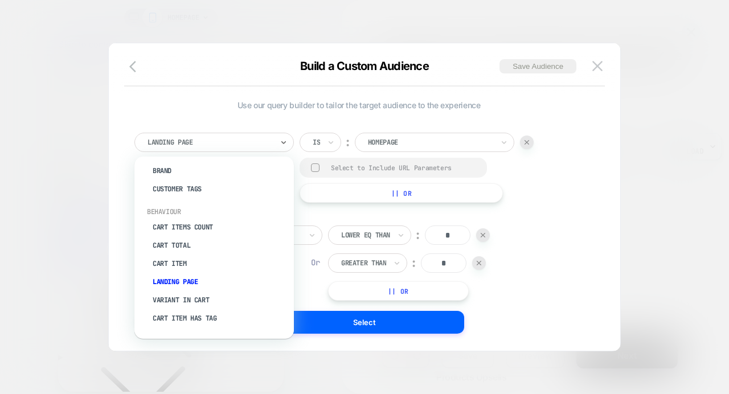
click at [464, 138] on div at bounding box center [430, 142] width 125 height 10
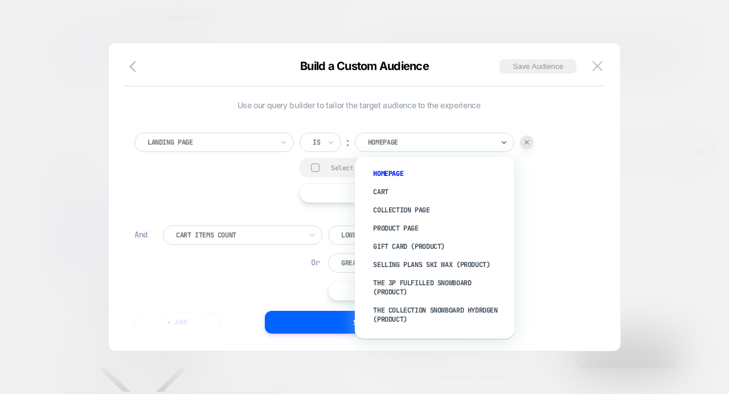
click at [425, 107] on span "Use our query builder to tailor the target audience to the experience" at bounding box center [358, 105] width 449 height 10
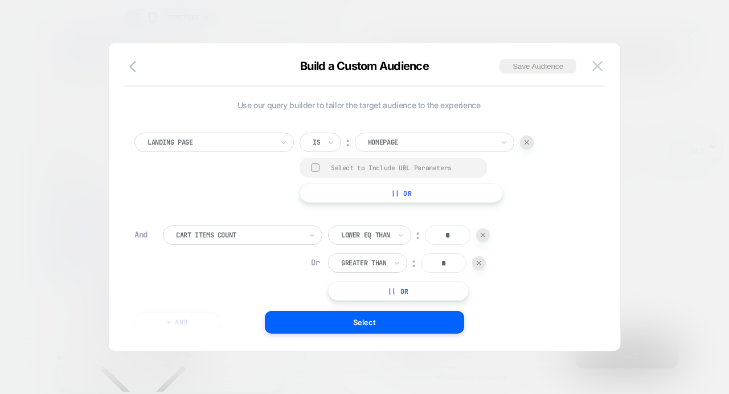
click at [414, 144] on div at bounding box center [430, 142] width 125 height 10
click at [382, 143] on div at bounding box center [430, 142] width 125 height 10
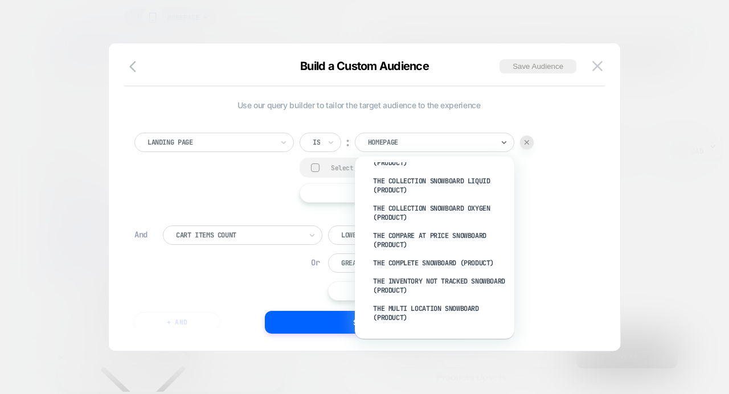
scroll to position [172, 0]
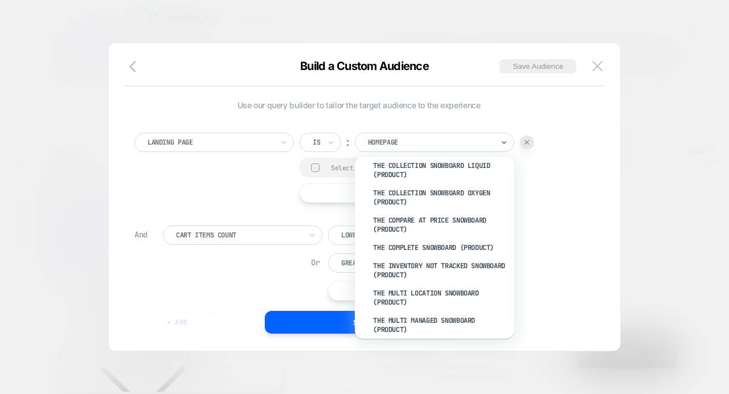
click at [265, 184] on div "Landing Page Is ︰ option the complete snowboard (Product) focused, 12 of 20. 20…" at bounding box center [358, 168] width 449 height 70
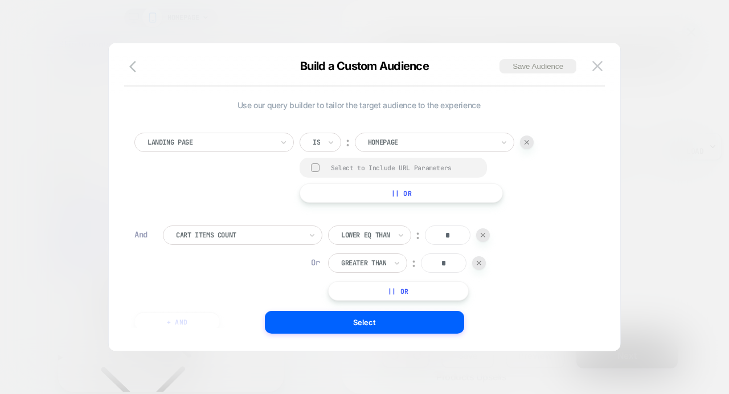
click at [315, 169] on div at bounding box center [315, 168] width 9 height 9
click at [315, 169] on polyline at bounding box center [316, 168] width 4 height 3
click at [210, 144] on div at bounding box center [210, 142] width 125 height 10
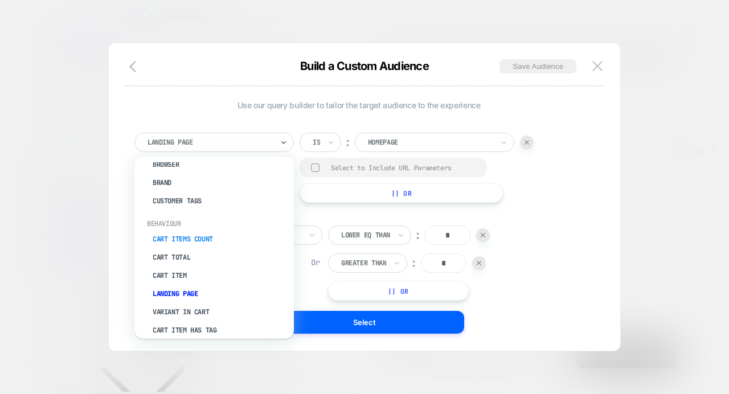
scroll to position [78, 0]
click at [177, 240] on div "Cart Items Count" at bounding box center [220, 240] width 148 height 18
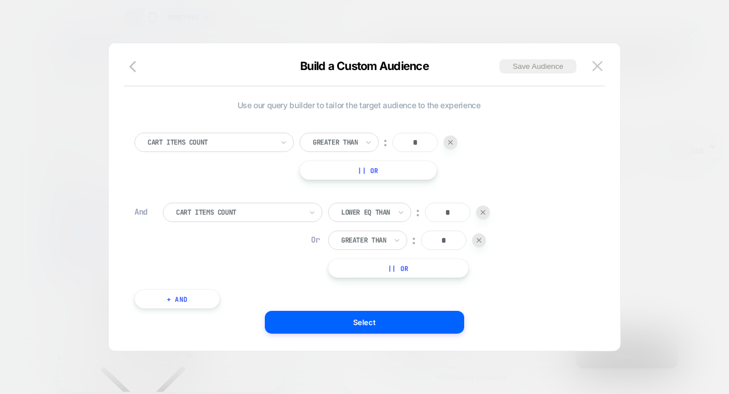
click at [426, 145] on input "*" at bounding box center [416, 142] width 46 height 19
type input "**"
click at [274, 176] on div "Cart Items Count Greater Than ︰ ** || Or" at bounding box center [358, 156] width 449 height 47
click at [235, 140] on div at bounding box center [210, 142] width 125 height 10
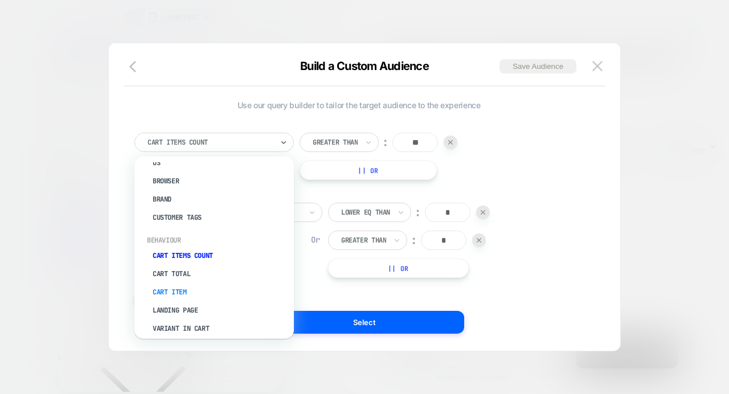
scroll to position [121, 0]
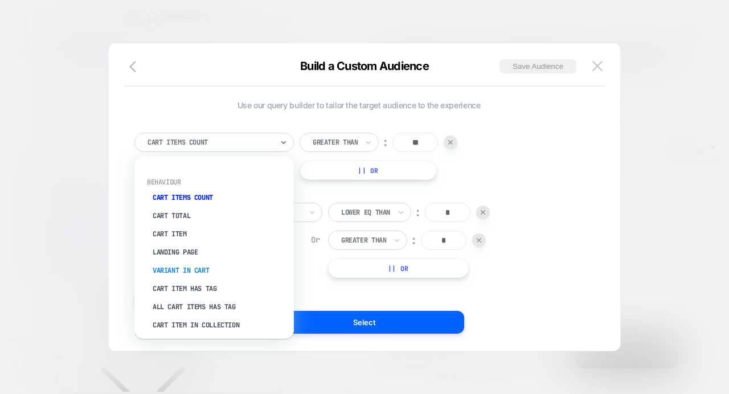
click at [185, 272] on div "Variant In Cart" at bounding box center [220, 271] width 148 height 18
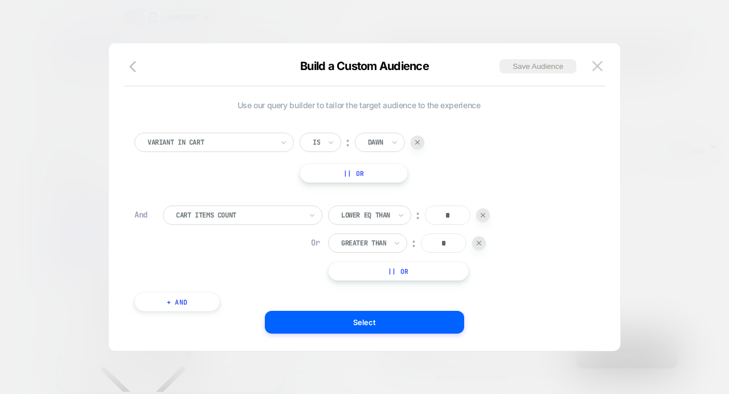
click at [388, 141] on div "Dawn" at bounding box center [380, 142] width 50 height 19
click at [254, 234] on div "Cart Items Count Lower Eq Than ︰ * Or Greater Than ︰ * || Or" at bounding box center [373, 243] width 421 height 75
click at [239, 217] on div at bounding box center [238, 215] width 125 height 10
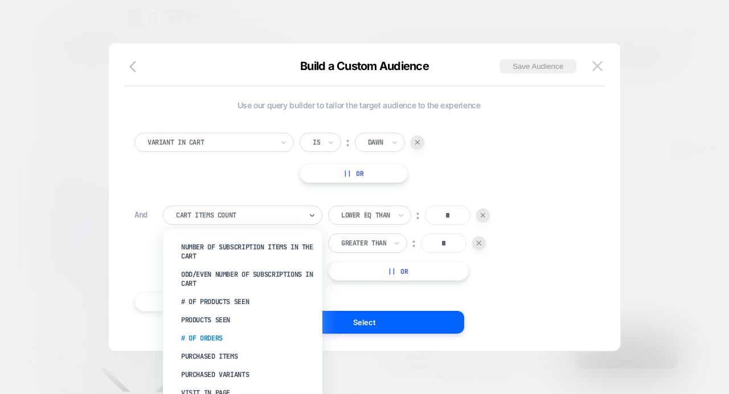
scroll to position [329, 0]
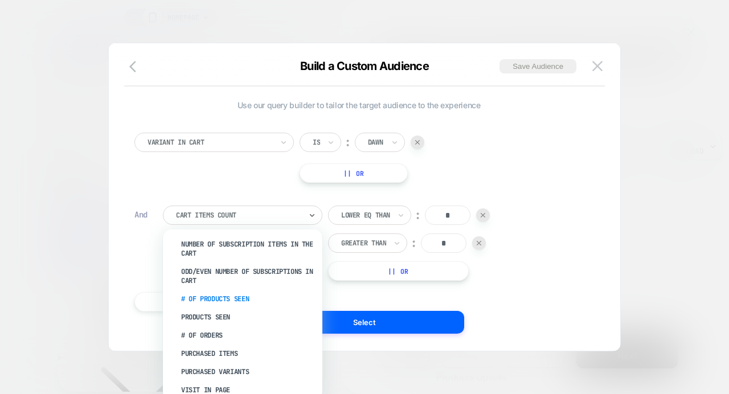
click at [210, 297] on div "# of Products Seen" at bounding box center [248, 299] width 148 height 18
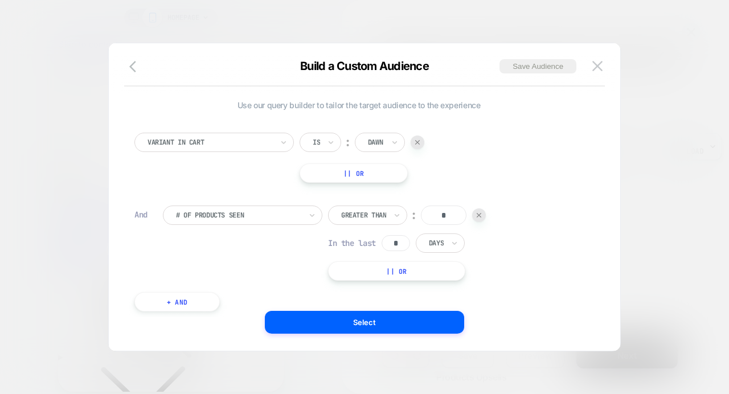
click at [441, 214] on input "*" at bounding box center [444, 215] width 46 height 19
type input "*"
click at [268, 238] on div "# of Products Seen Greater Than ︰ * In the last * Days || Or" at bounding box center [373, 243] width 421 height 75
click at [393, 138] on icon at bounding box center [395, 142] width 8 height 11
click at [252, 174] on div "Variant In Cart Is ︰ [PERSON_NAME] || Or" at bounding box center [358, 158] width 449 height 50
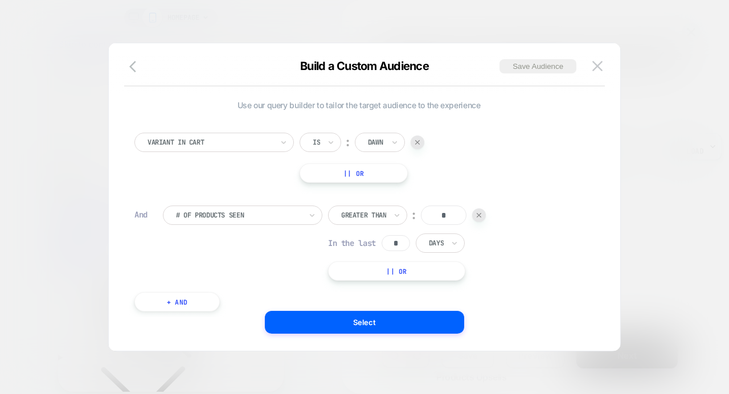
scroll to position [11, 0]
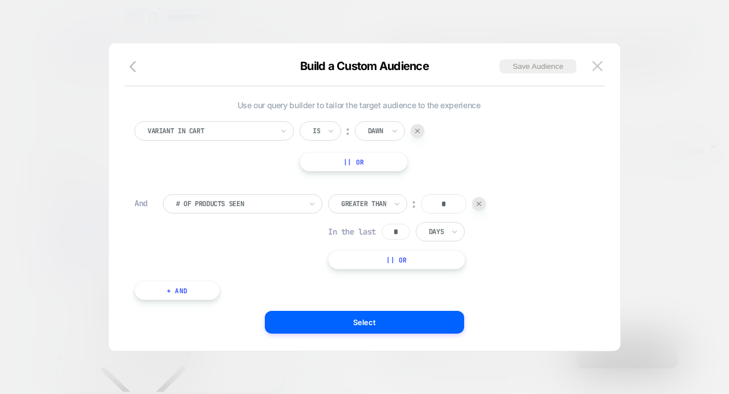
click at [218, 201] on div at bounding box center [238, 204] width 125 height 10
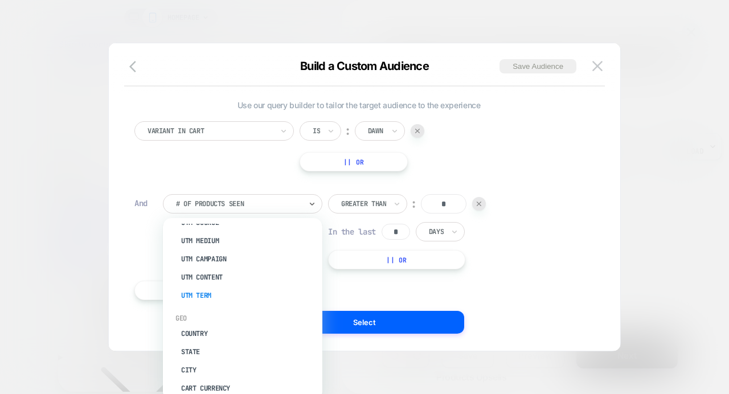
scroll to position [533, 0]
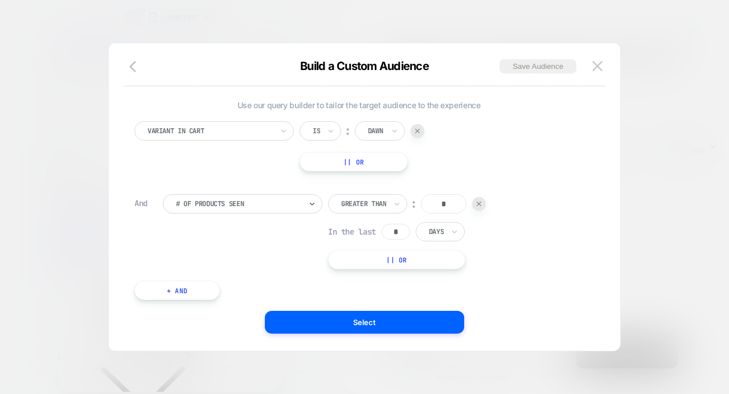
click at [88, 195] on div at bounding box center [364, 197] width 729 height 394
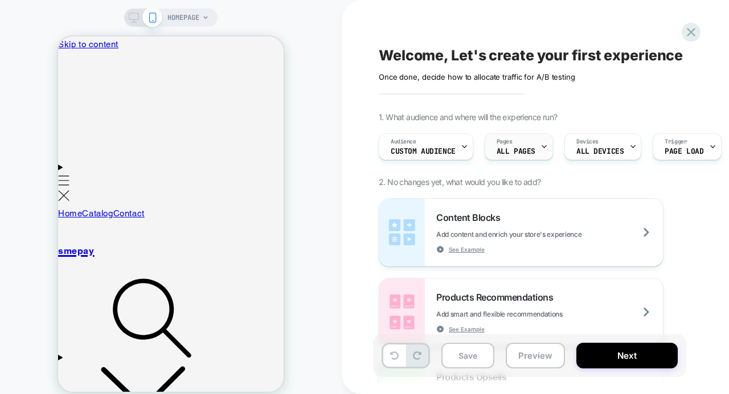
click at [507, 151] on span "ALL PAGES" at bounding box center [516, 152] width 39 height 8
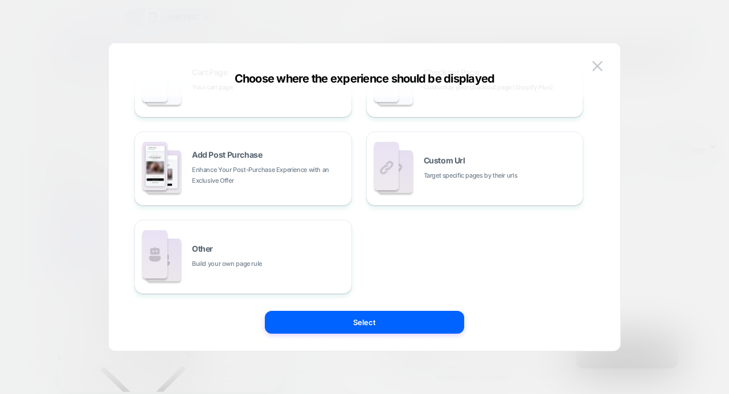
scroll to position [0, 0]
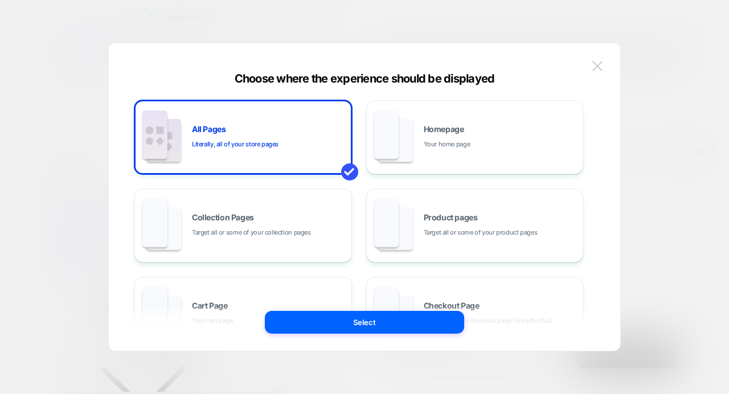
click at [598, 63] on img at bounding box center [598, 66] width 10 height 10
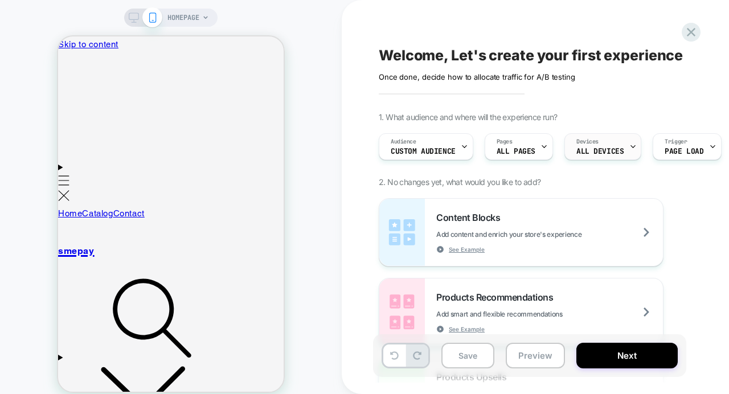
click at [612, 153] on span "ALL DEVICES" at bounding box center [600, 152] width 47 height 8
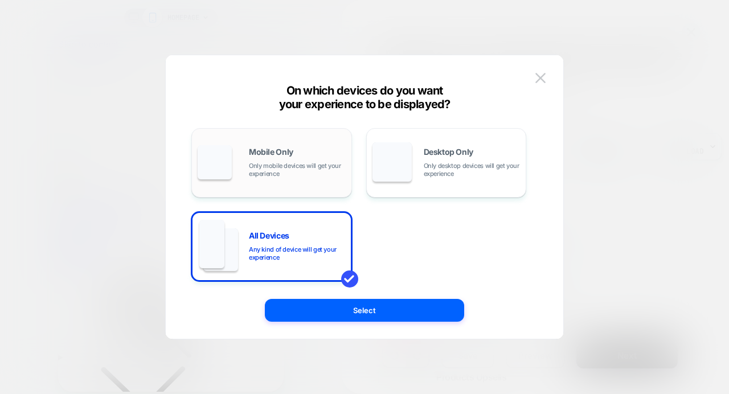
click at [312, 162] on span "Only mobile devices will get your experience" at bounding box center [297, 170] width 97 height 16
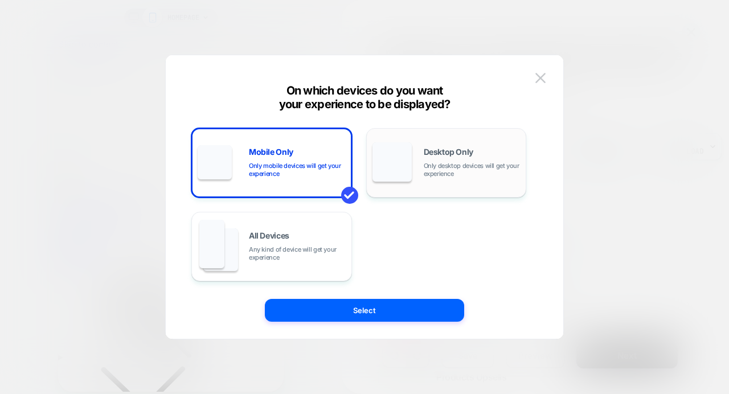
click at [424, 154] on span "Desktop Only" at bounding box center [449, 152] width 50 height 8
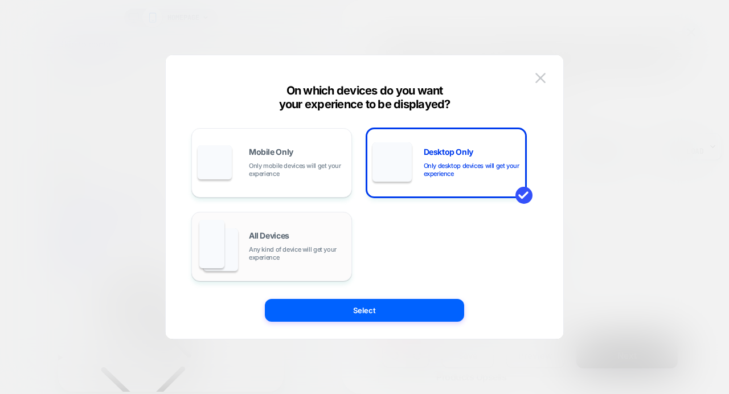
click at [312, 237] on div "All Devices Any kind of device will get your experience" at bounding box center [297, 247] width 97 height 30
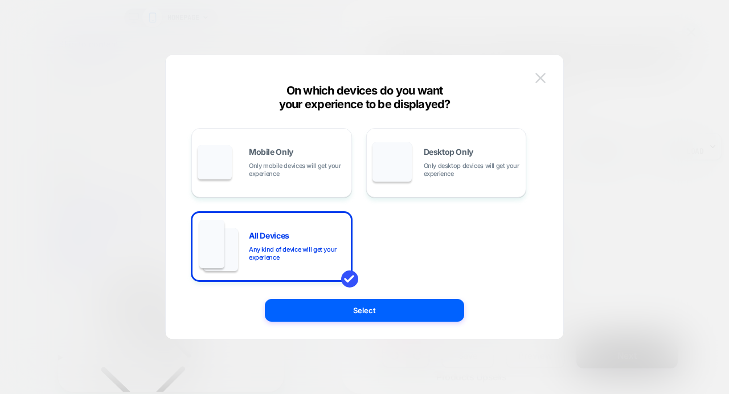
click at [541, 76] on img at bounding box center [541, 78] width 10 height 10
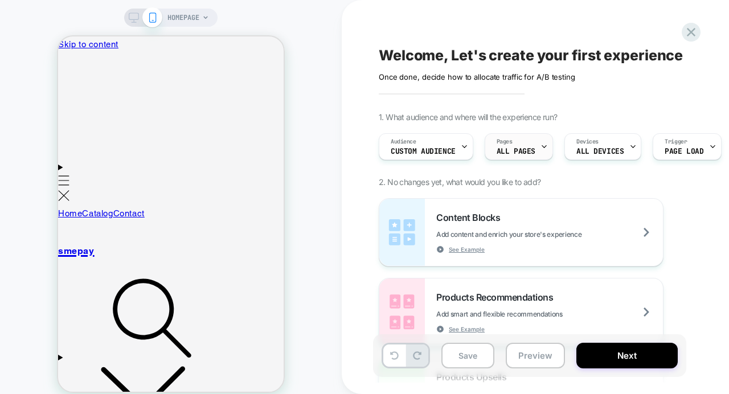
click at [505, 150] on span "ALL PAGES" at bounding box center [516, 152] width 39 height 8
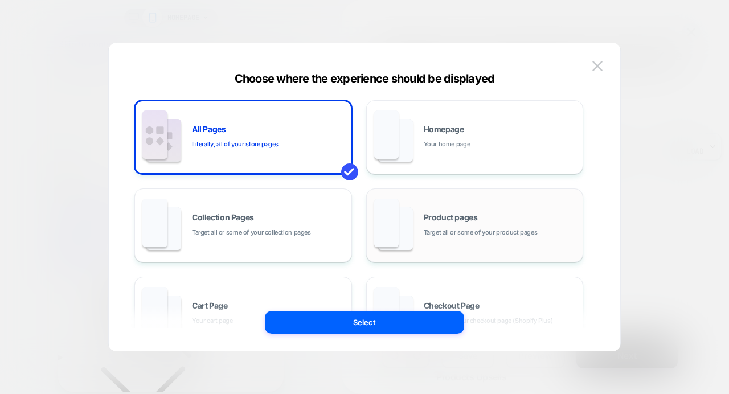
click at [462, 205] on div "Product pages Target all or some of your product pages" at bounding box center [475, 225] width 205 height 63
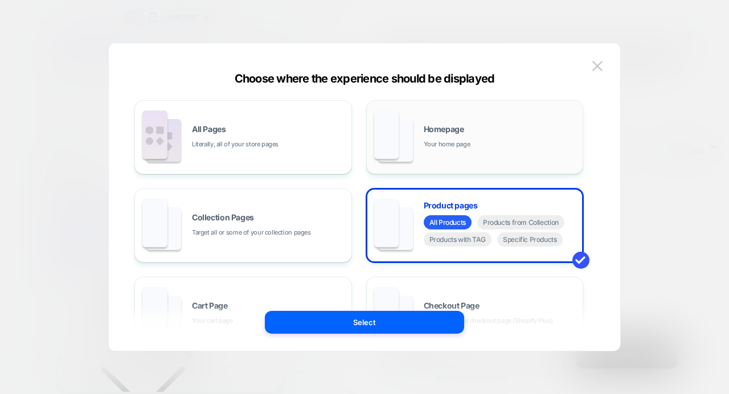
click at [450, 134] on div "Homepage Your home page" at bounding box center [501, 137] width 154 height 25
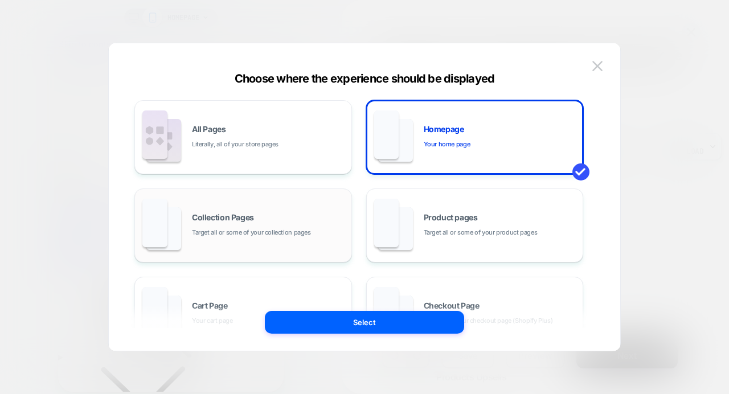
click at [271, 223] on div "Collection Pages Target all or some of your collection pages" at bounding box center [269, 226] width 154 height 25
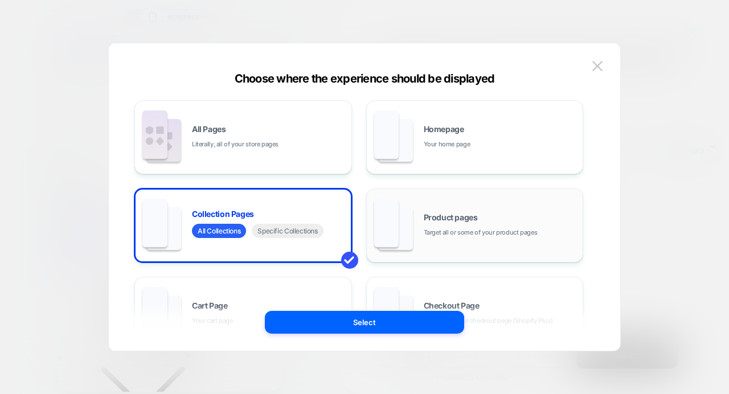
click at [438, 223] on div "Product pages Target all or some of your product pages" at bounding box center [501, 226] width 154 height 25
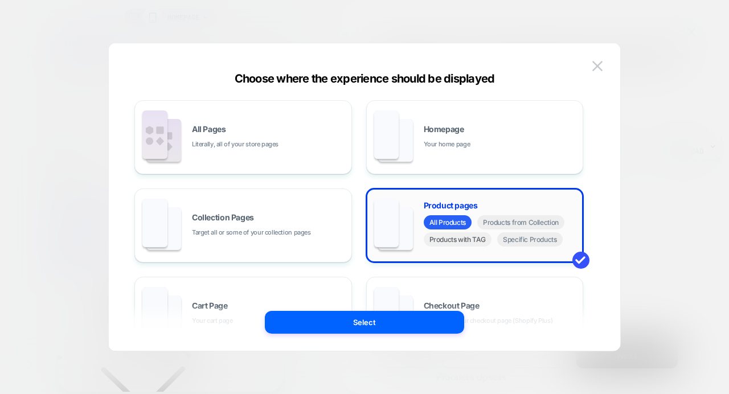
click at [457, 242] on span "Products with TAG" at bounding box center [458, 240] width 68 height 14
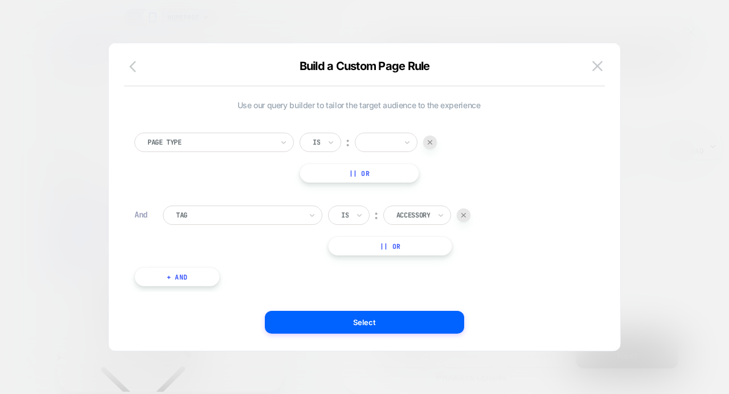
click at [131, 68] on icon "button" at bounding box center [132, 66] width 7 height 11
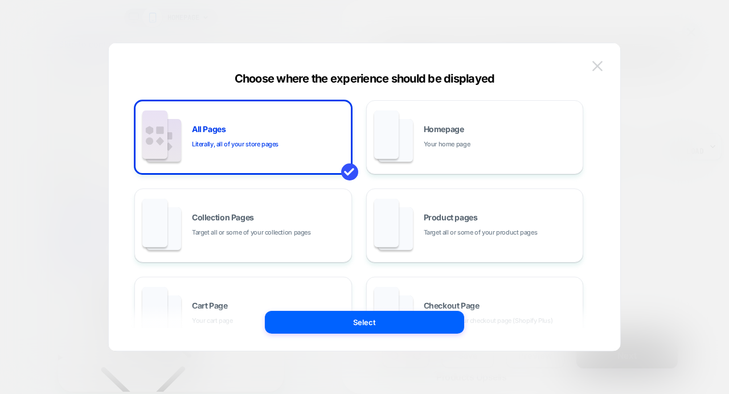
click at [598, 66] on img at bounding box center [598, 66] width 10 height 10
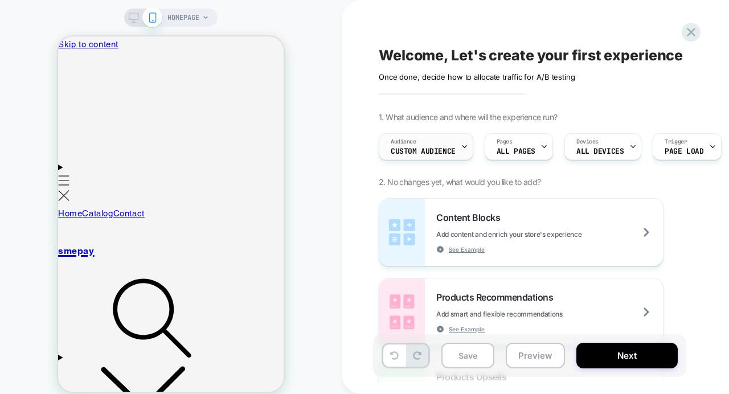
click at [226, 239] on div "Audience Custom Audience" at bounding box center [113, 329] width 226 height 180
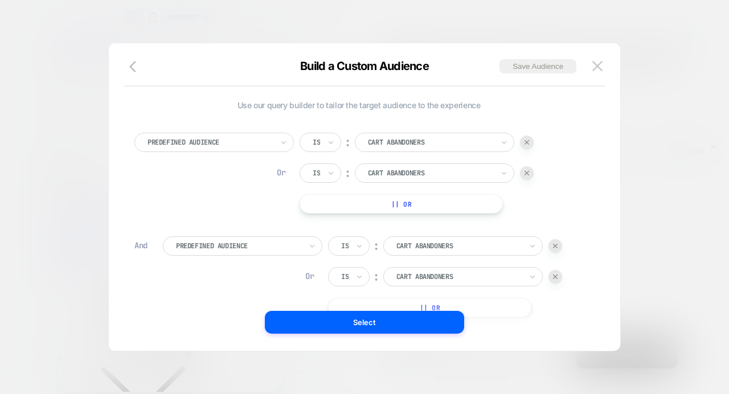
click at [325, 170] on div "Is" at bounding box center [321, 173] width 42 height 19
click at [331, 222] on div "Is not" at bounding box center [348, 223] width 74 height 18
click at [406, 172] on div at bounding box center [445, 173] width 125 height 10
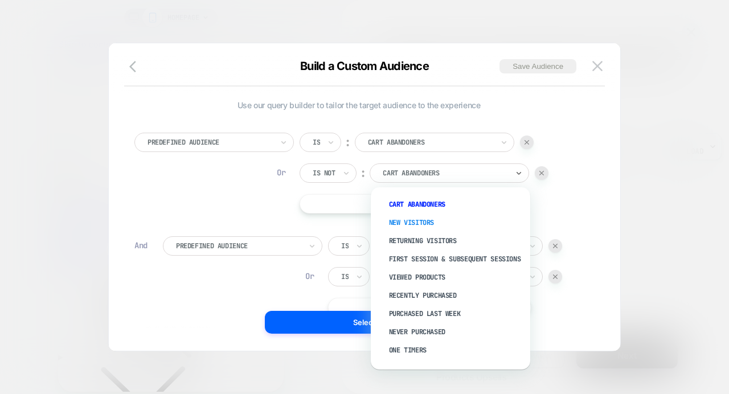
click at [418, 219] on div "New Visitors" at bounding box center [456, 223] width 148 height 18
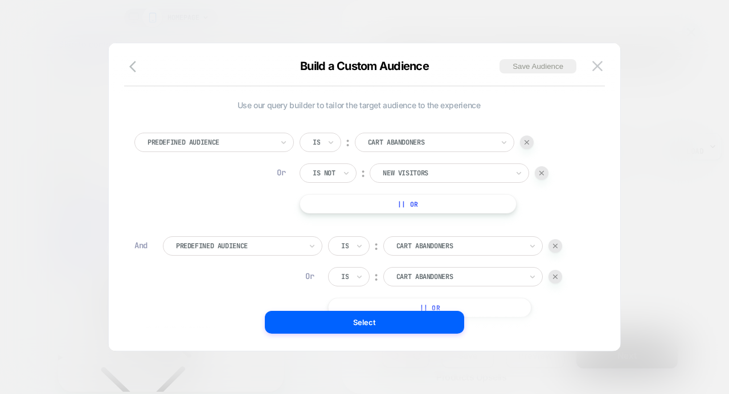
click at [392, 141] on div at bounding box center [430, 142] width 125 height 10
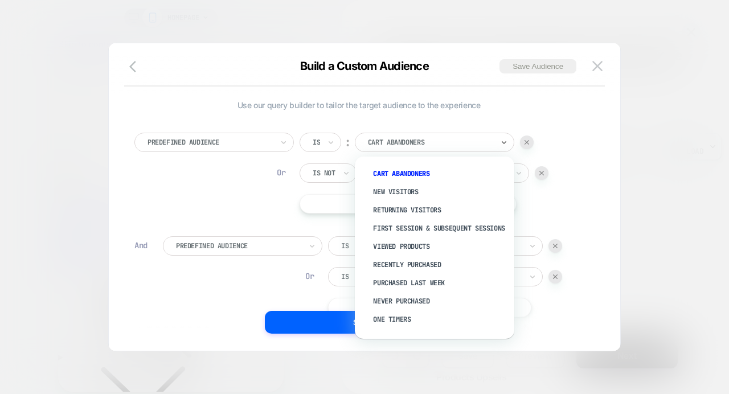
click at [207, 203] on div "Predefined Audience Is ︰ option Returning Visitors focused, 3 of 11. 11 results…" at bounding box center [358, 173] width 449 height 81
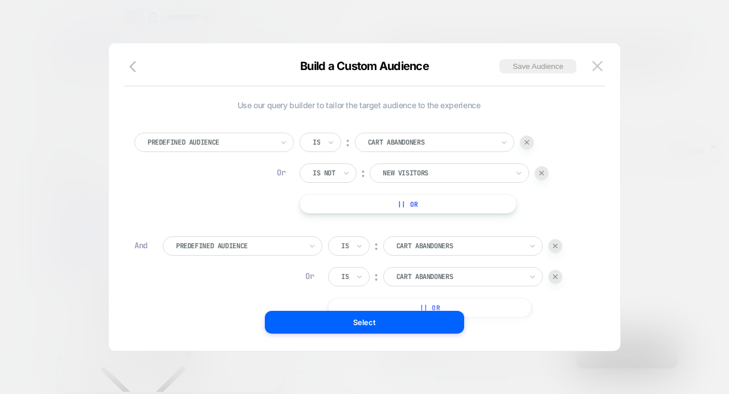
click at [209, 142] on div at bounding box center [210, 142] width 125 height 10
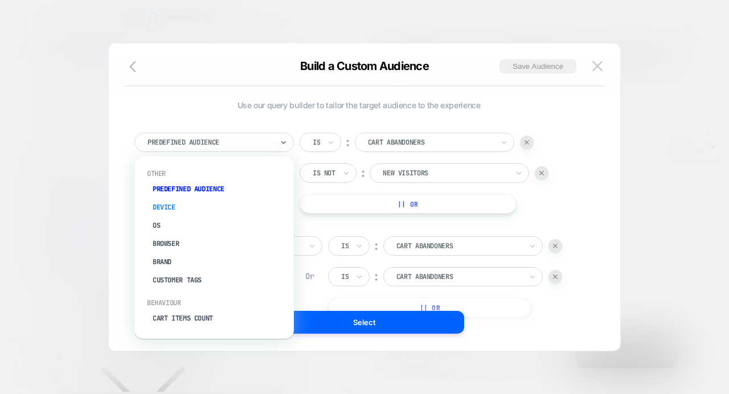
click at [177, 206] on div "Device" at bounding box center [220, 207] width 148 height 18
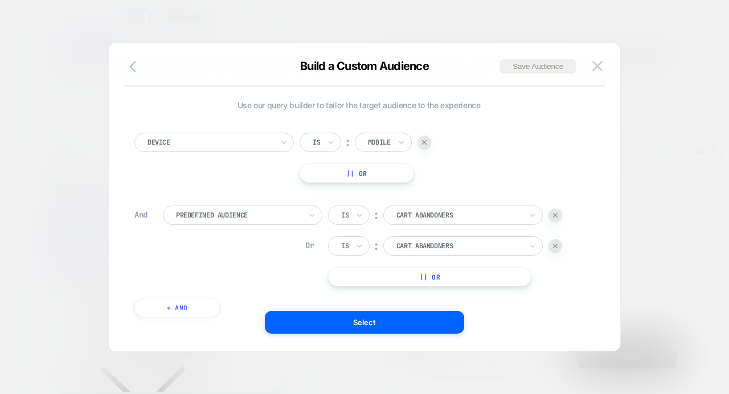
click at [382, 140] on div at bounding box center [379, 142] width 23 height 10
click at [234, 115] on div "Use our query builder to tailor the target audience to the experience Device Is…" at bounding box center [358, 214] width 449 height 229
click at [324, 142] on div "Is" at bounding box center [321, 142] width 42 height 19
click at [268, 193] on div "Device option Is focused, 1 of 2. 2 results available. Use Up and Down to choos…" at bounding box center [359, 219] width 460 height 207
